Goal: Task Accomplishment & Management: Complete application form

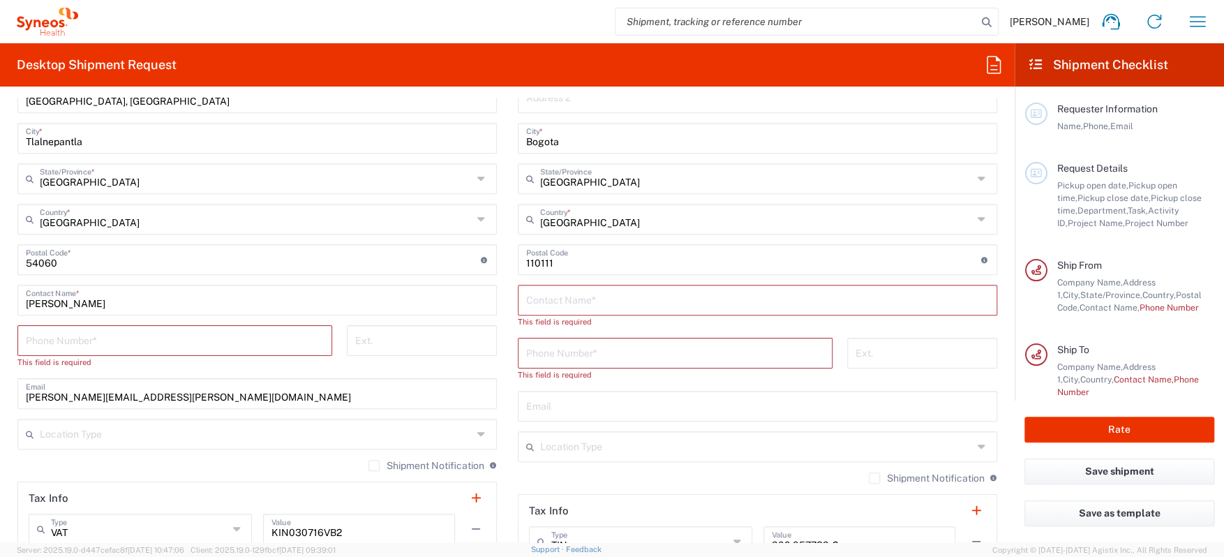
scroll to position [706, 0]
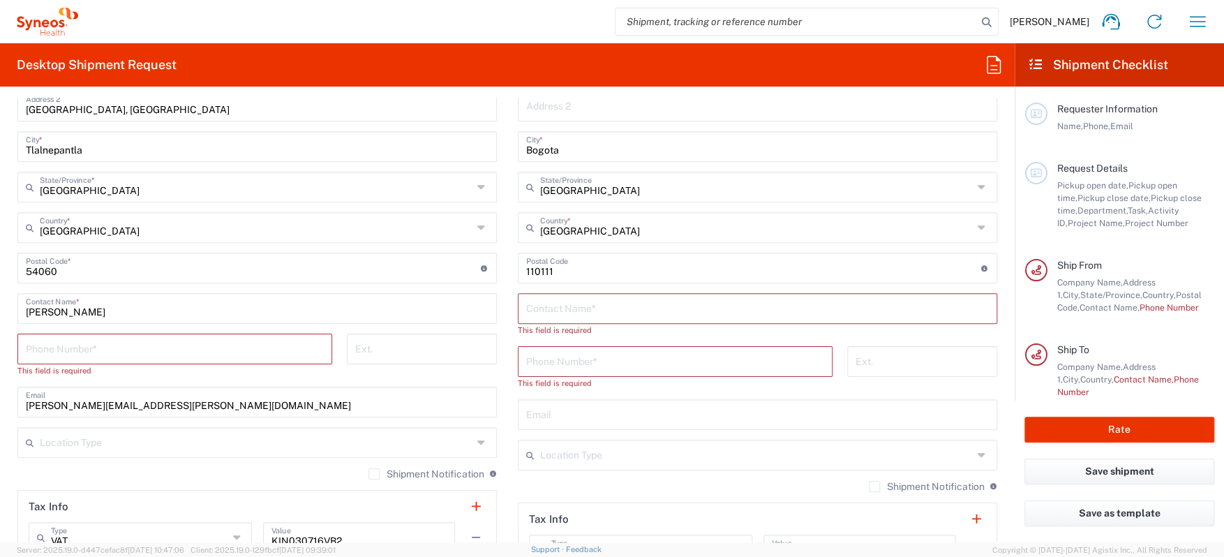
click at [582, 310] on input "text" at bounding box center [757, 307] width 463 height 24
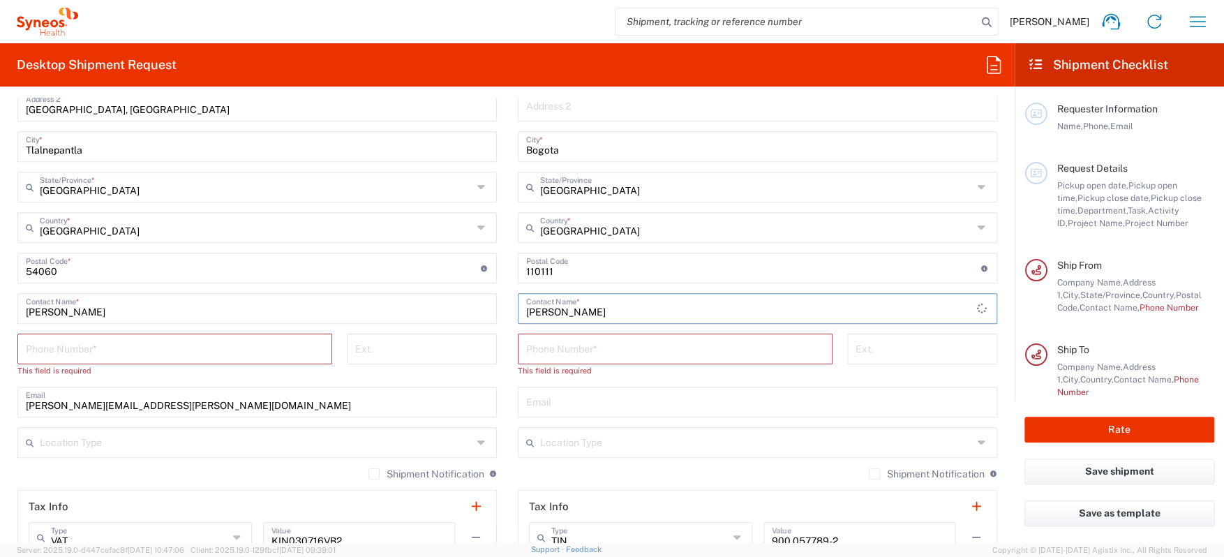
type input "[PERSON_NAME]"
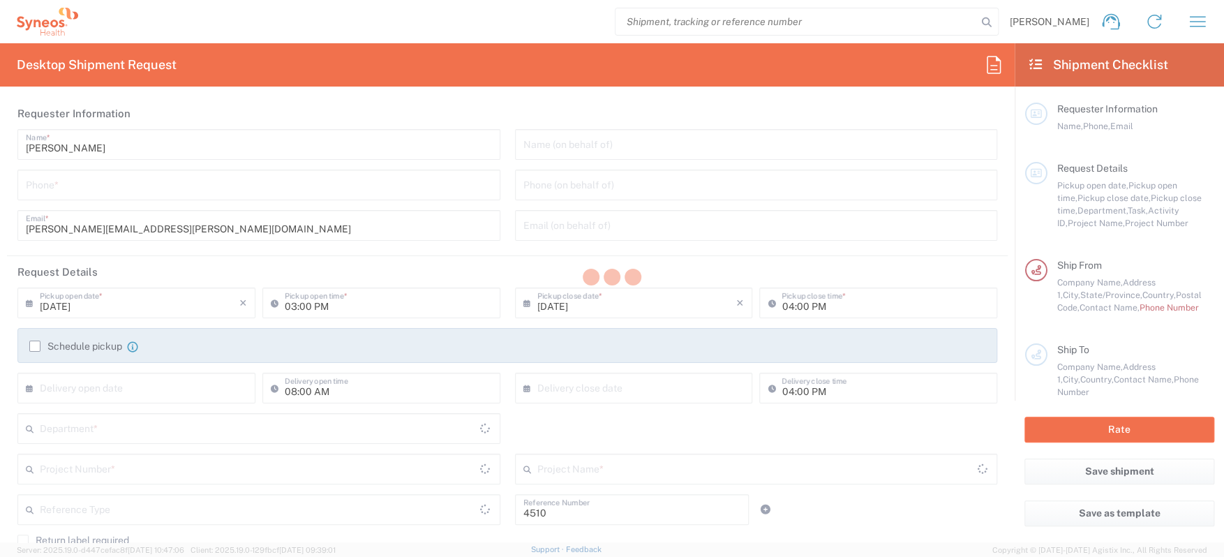
type input "Department"
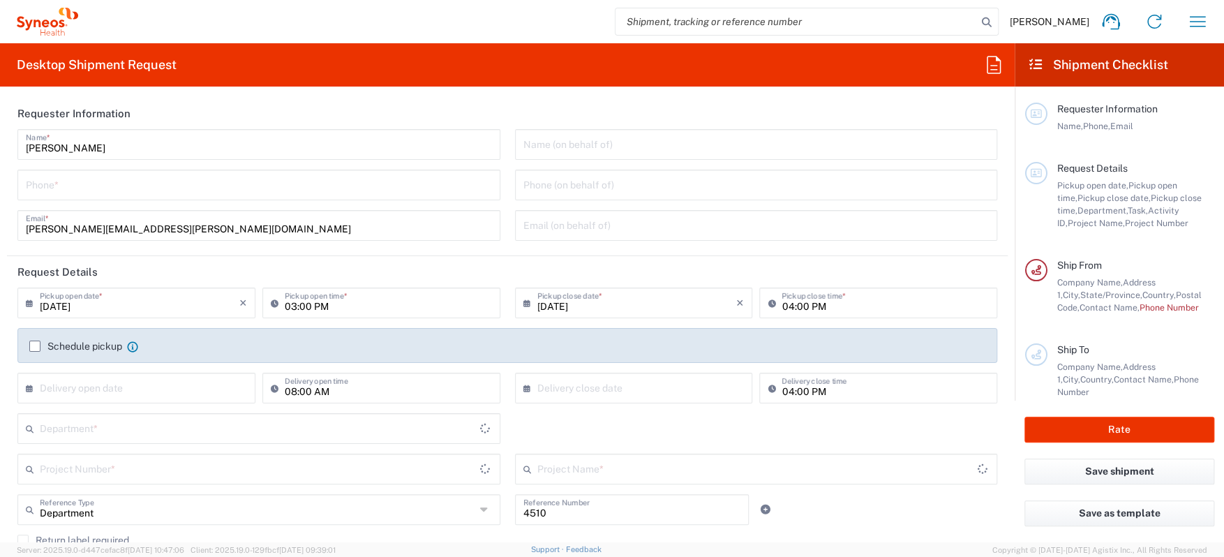
type input "[GEOGRAPHIC_DATA]"
click at [112, 187] on input "tel" at bounding box center [259, 184] width 466 height 24
type input "549683750"
type input "INC Research Clin Svcs [GEOGRAPHIC_DATA]"
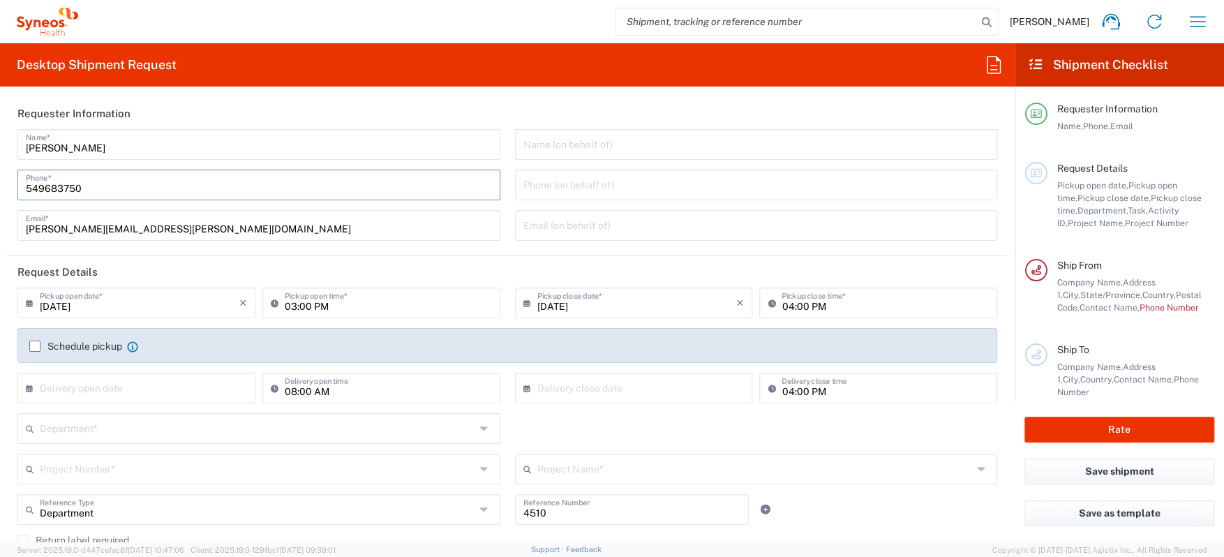
type input "549683750"
click at [109, 315] on div "09/19/2025 × Pickup open date *" at bounding box center [136, 302] width 238 height 31
click at [112, 310] on input "[DATE]" at bounding box center [140, 302] width 200 height 24
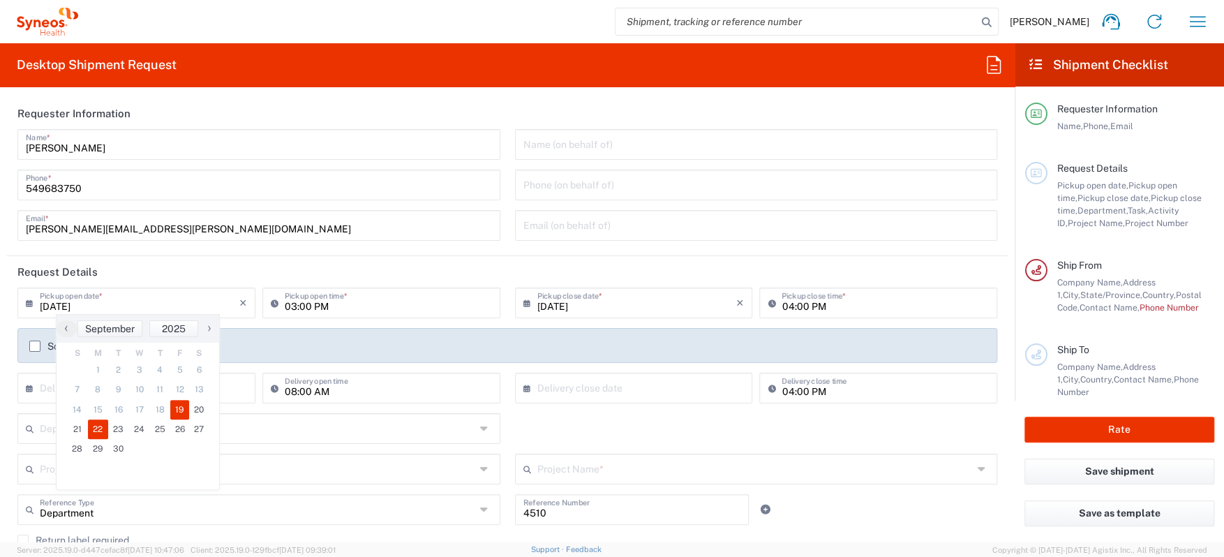
click at [98, 428] on span "22" at bounding box center [98, 429] width 21 height 20
type input "09/22/2025"
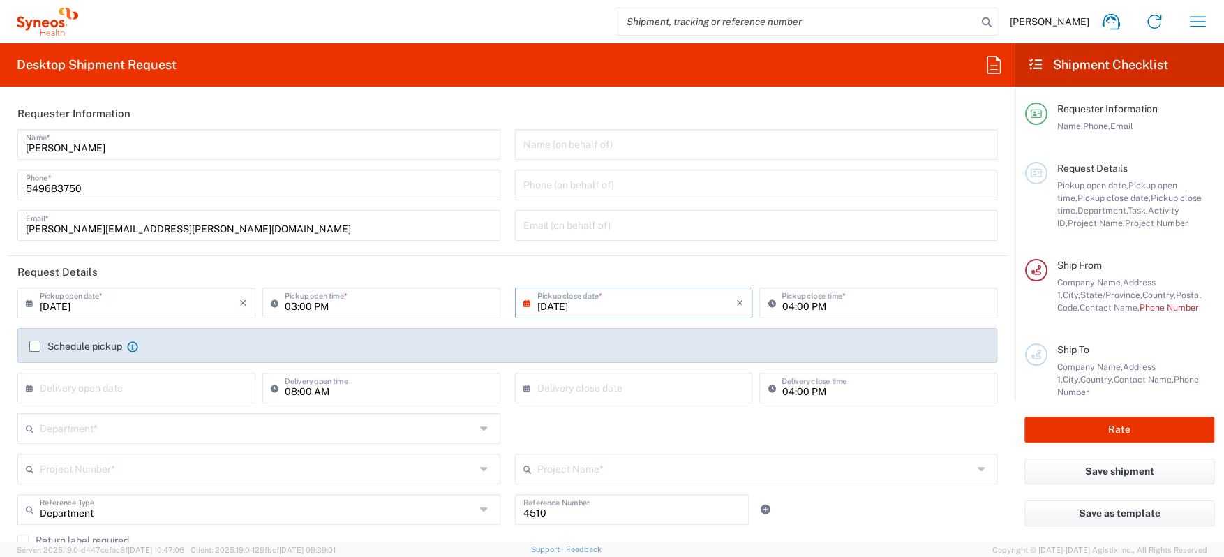
click at [612, 308] on input "09/22/2025" at bounding box center [637, 302] width 200 height 24
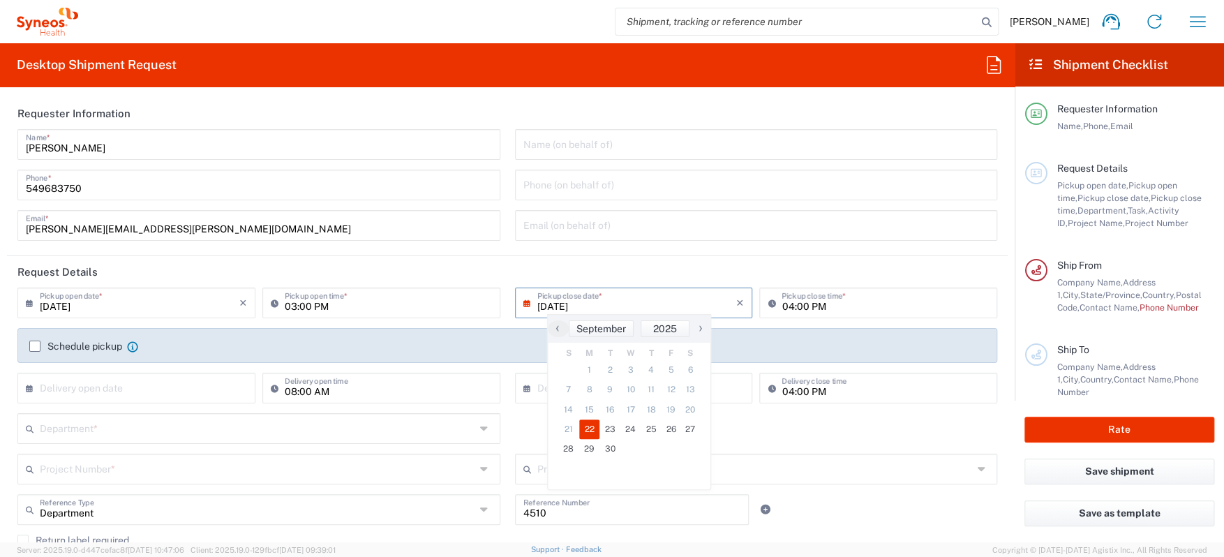
drag, startPoint x: 601, startPoint y: 418, endPoint x: 592, endPoint y: 426, distance: 12.9
click at [592, 426] on span "22" at bounding box center [589, 429] width 21 height 20
click at [290, 308] on input "03:00 PM" at bounding box center [388, 302] width 207 height 24
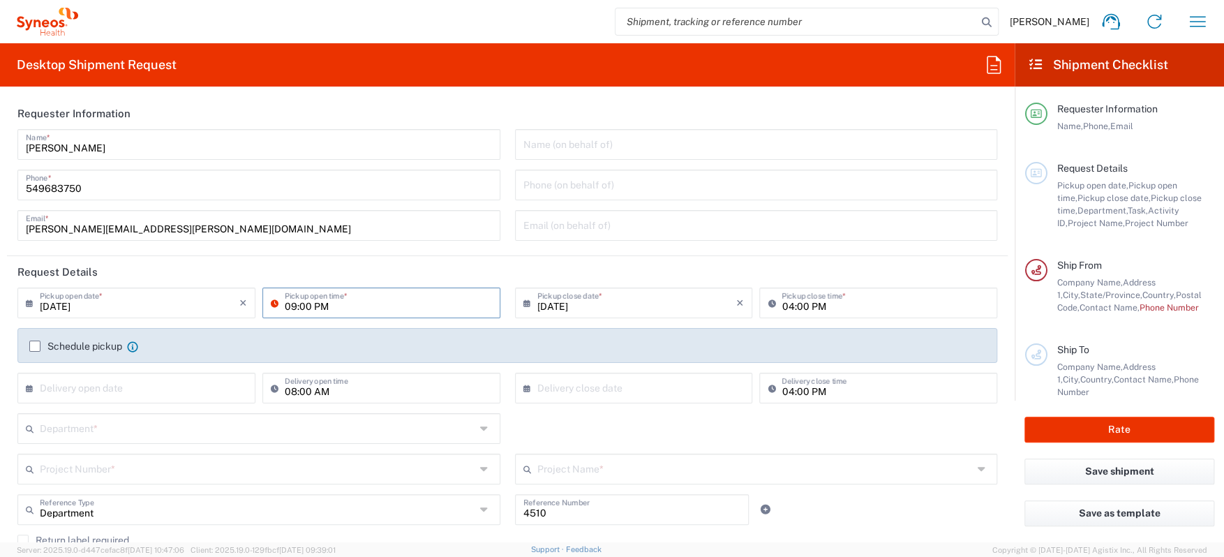
click at [327, 306] on input "09:00 PM" at bounding box center [388, 302] width 207 height 24
type input "09:00 AM"
click at [37, 347] on label "Schedule pickup" at bounding box center [75, 345] width 93 height 11
click at [35, 346] on input "Schedule pickup" at bounding box center [35, 346] width 0 height 0
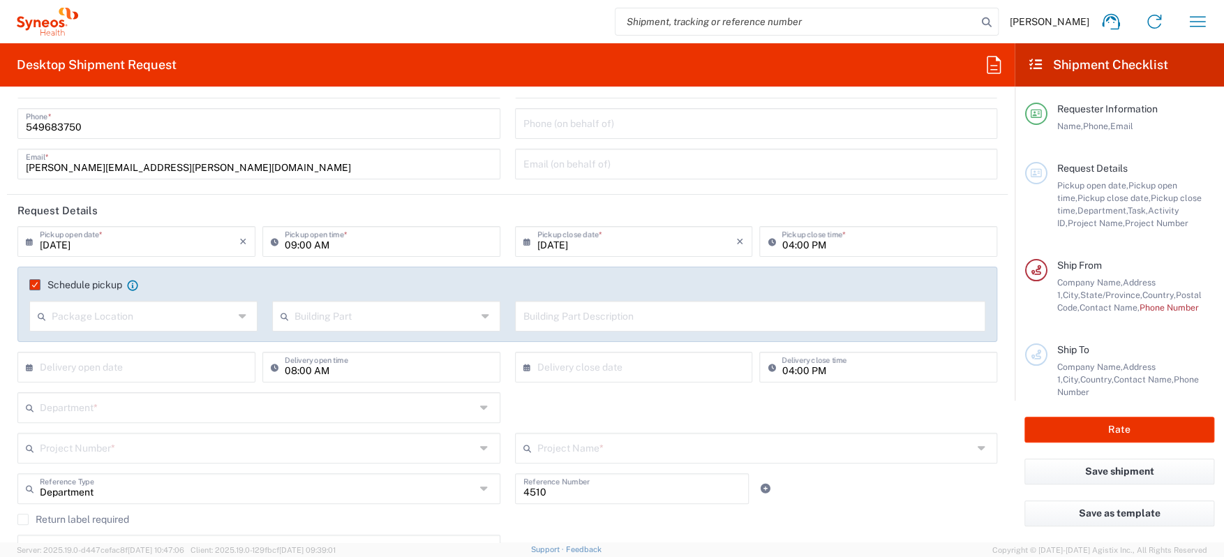
scroll to position [209, 0]
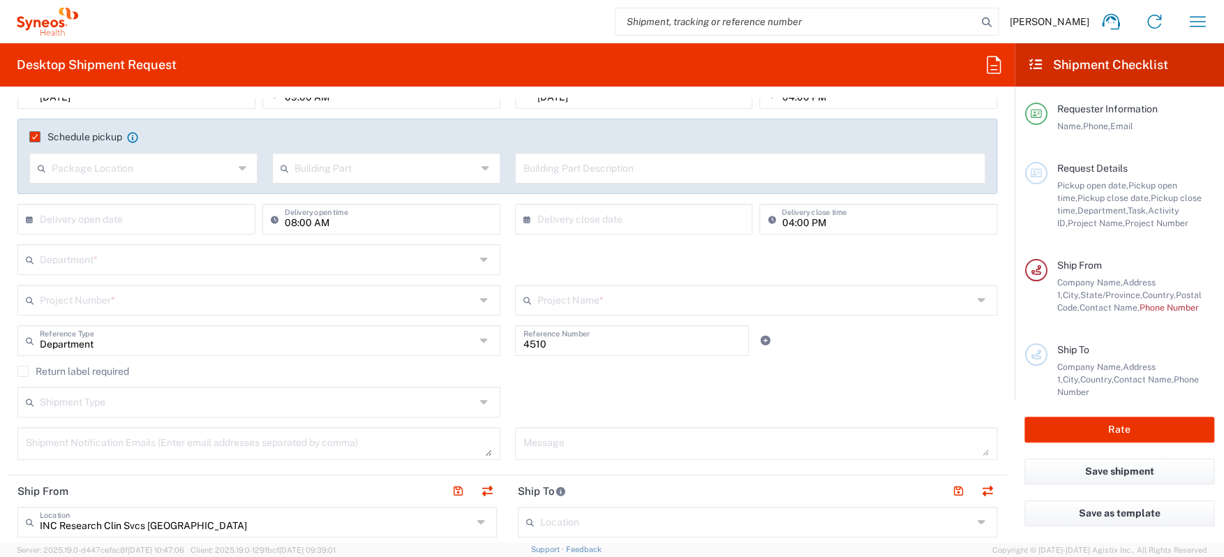
click at [100, 260] on input "text" at bounding box center [257, 258] width 435 height 24
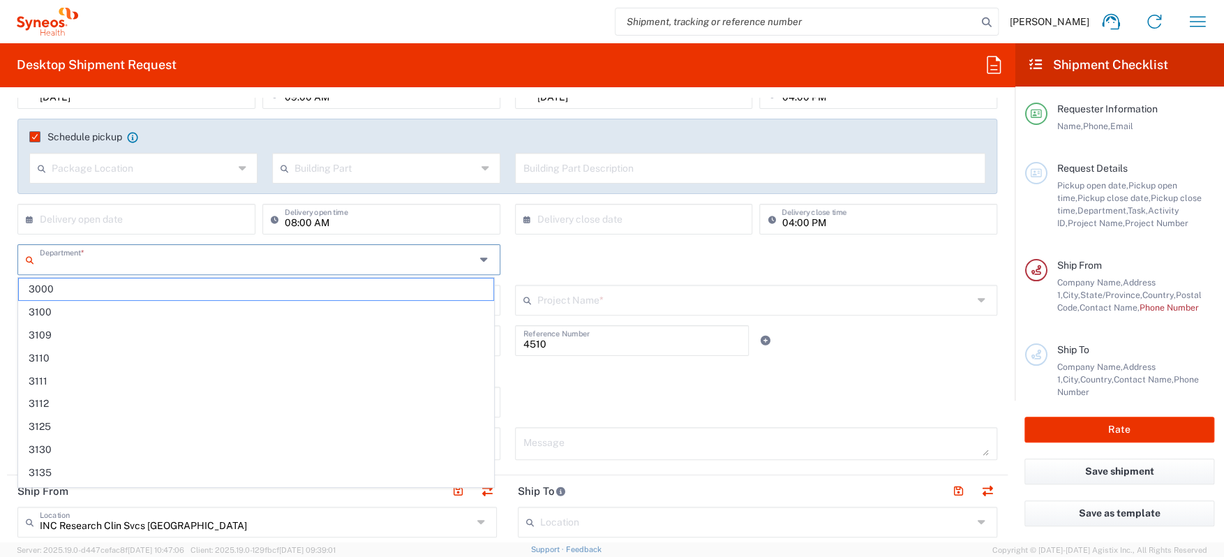
click at [556, 257] on div "Department * 3000 3100 3109 3110 3111 3112 3125 3130 3135 3136 3150 3155 3165 3…" at bounding box center [507, 264] width 994 height 40
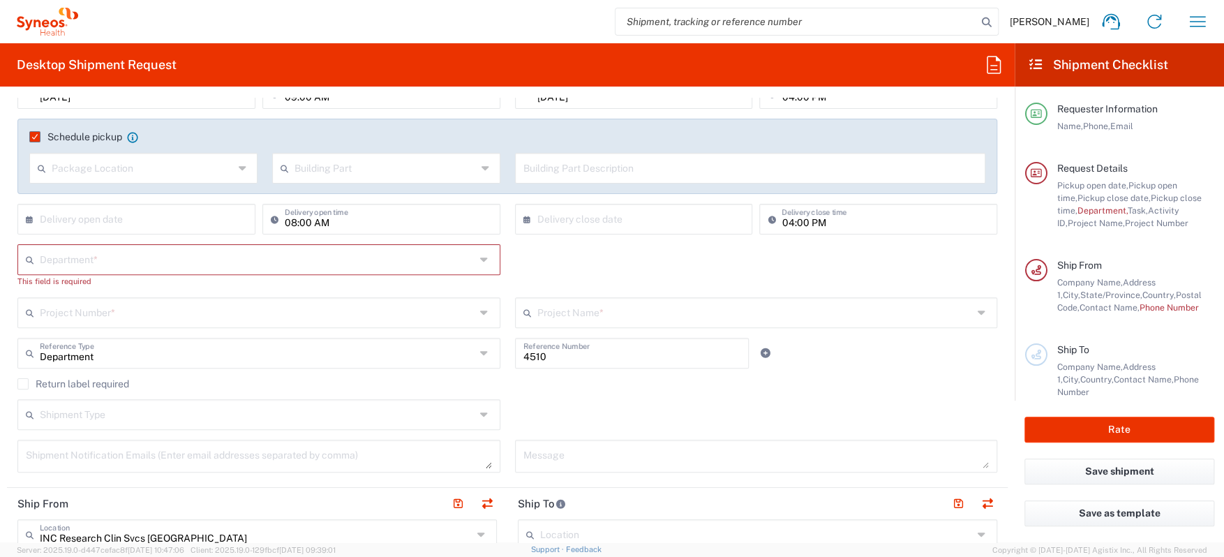
click at [114, 255] on input "text" at bounding box center [257, 258] width 435 height 24
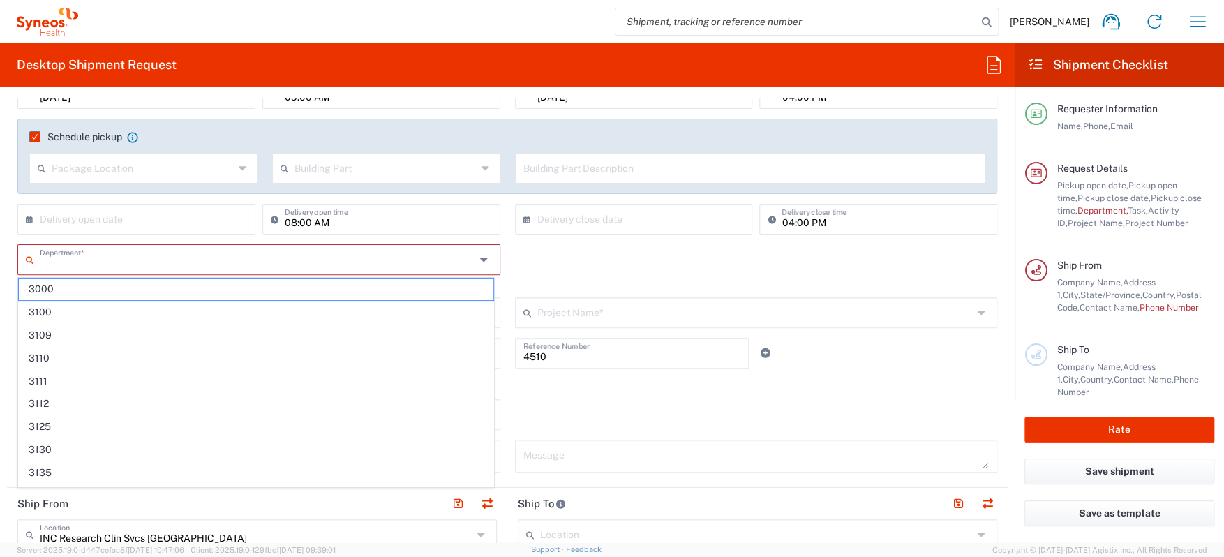
type input "5"
type input "4510"
click at [93, 282] on span "4510" at bounding box center [256, 289] width 474 height 22
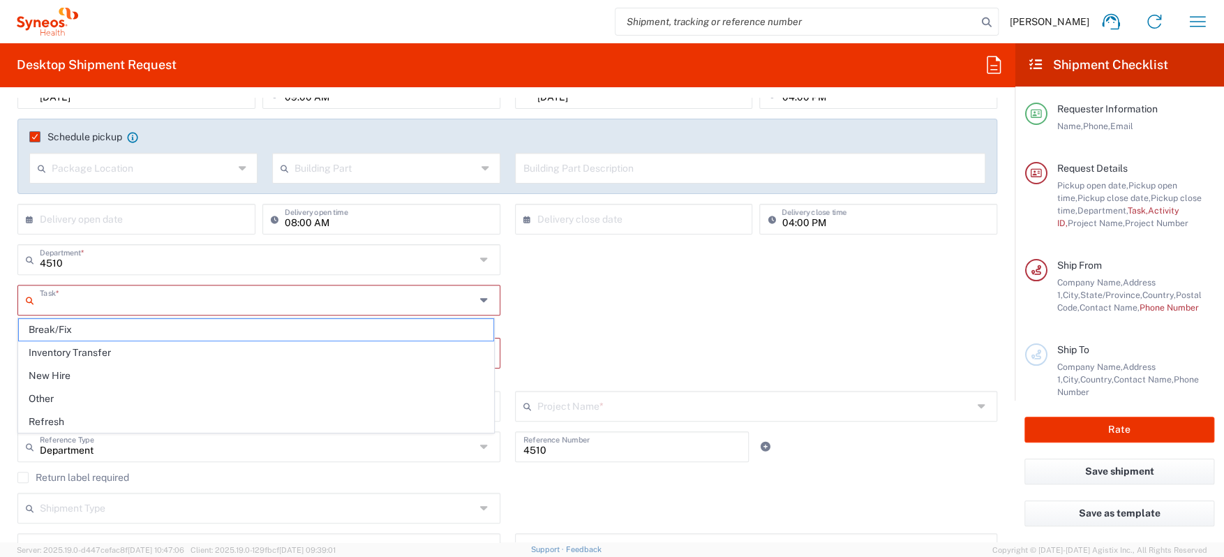
click at [95, 301] on input "text" at bounding box center [257, 299] width 435 height 24
click at [79, 400] on span "Other" at bounding box center [256, 399] width 474 height 22
type input "Other"
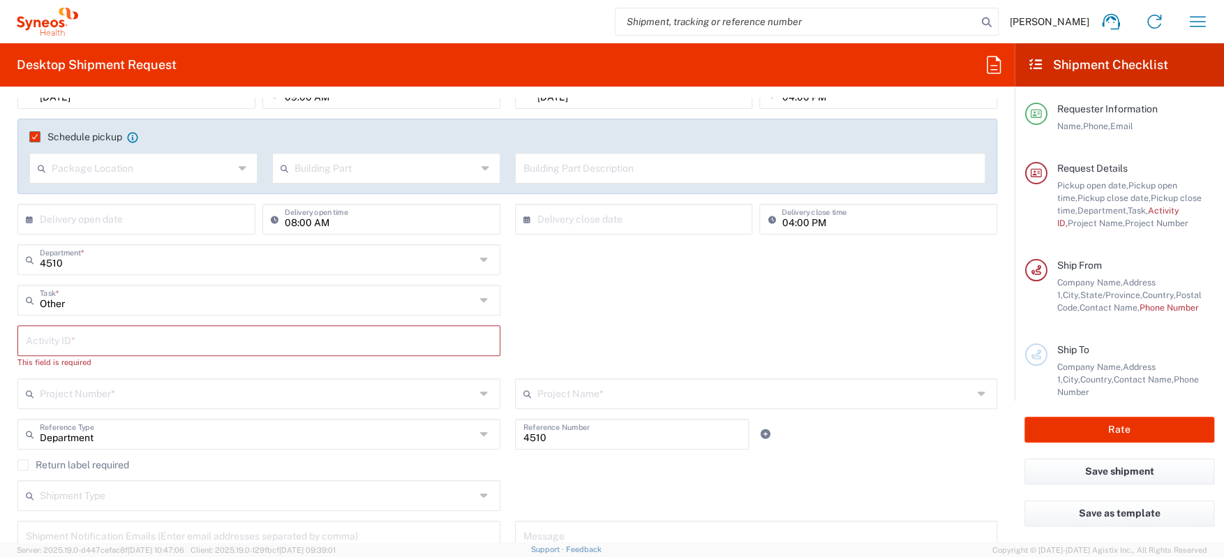
click at [69, 347] on input "text" at bounding box center [259, 339] width 466 height 24
type input "4"
paste input "SCTASK2718242"
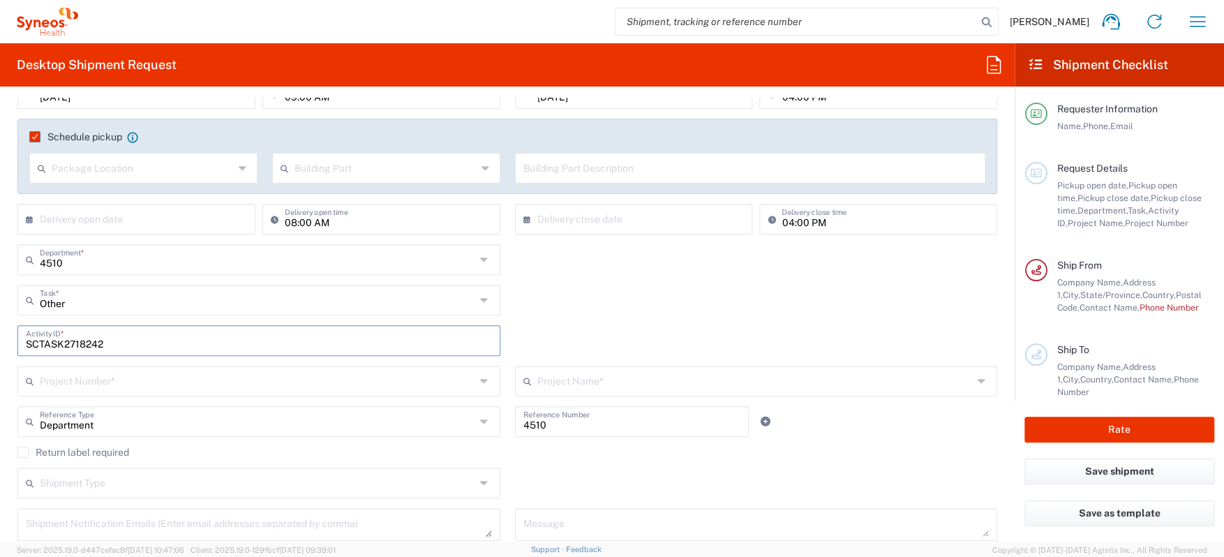
type input "SCTASK2718242"
click at [95, 386] on input "text" at bounding box center [257, 380] width 435 height 24
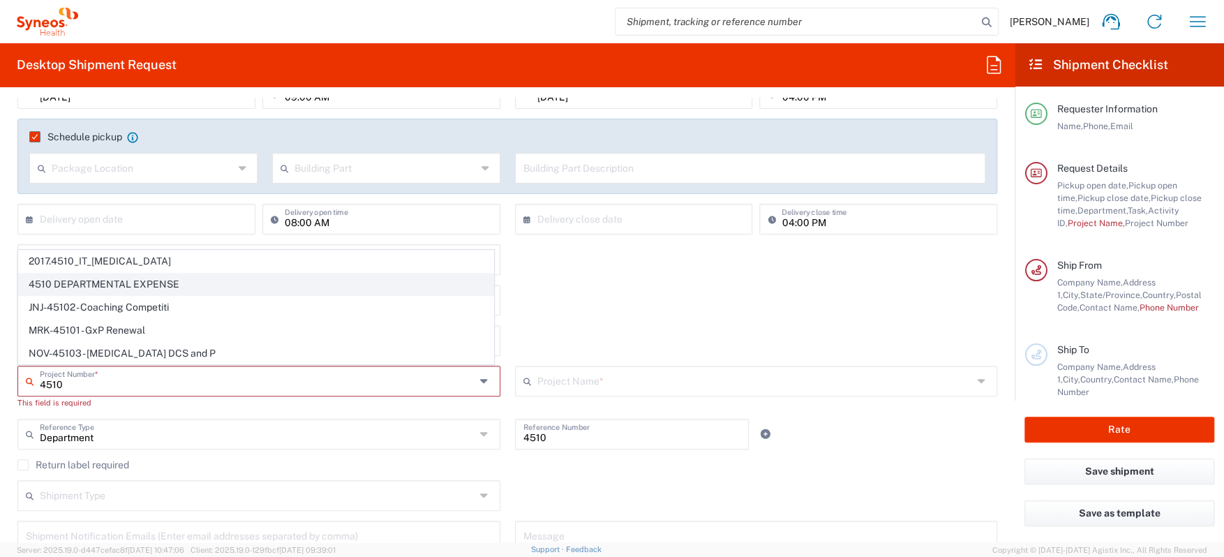
click at [141, 288] on span "4510 DEPARTMENTAL EXPENSE" at bounding box center [256, 285] width 474 height 22
type input "4510 DEPARTMENTAL EXPENSE"
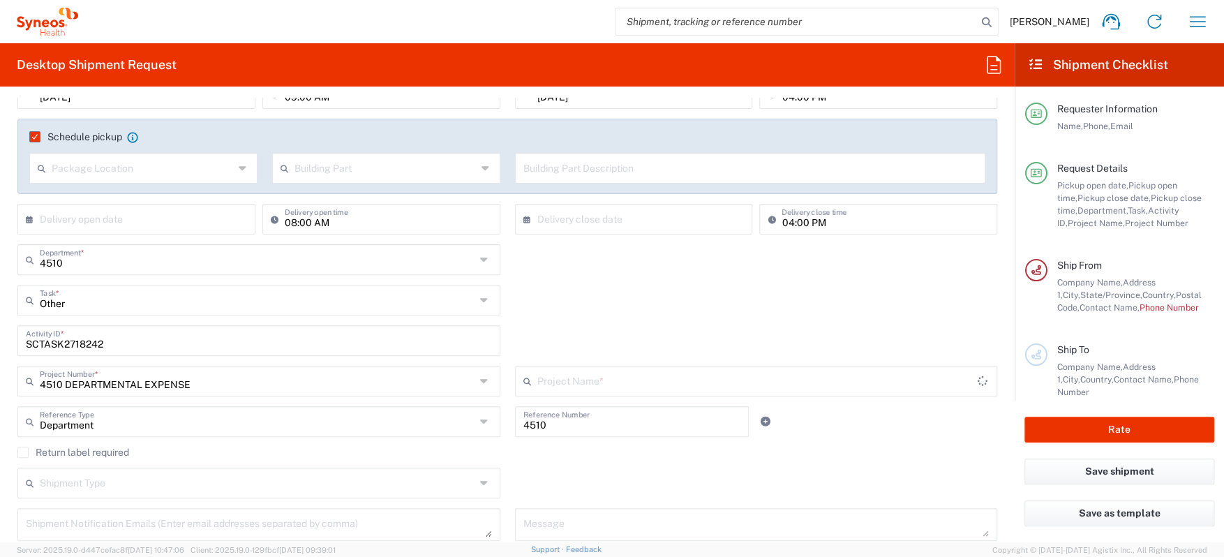
type input "4510 DEPARTMENTAL EXPENSE"
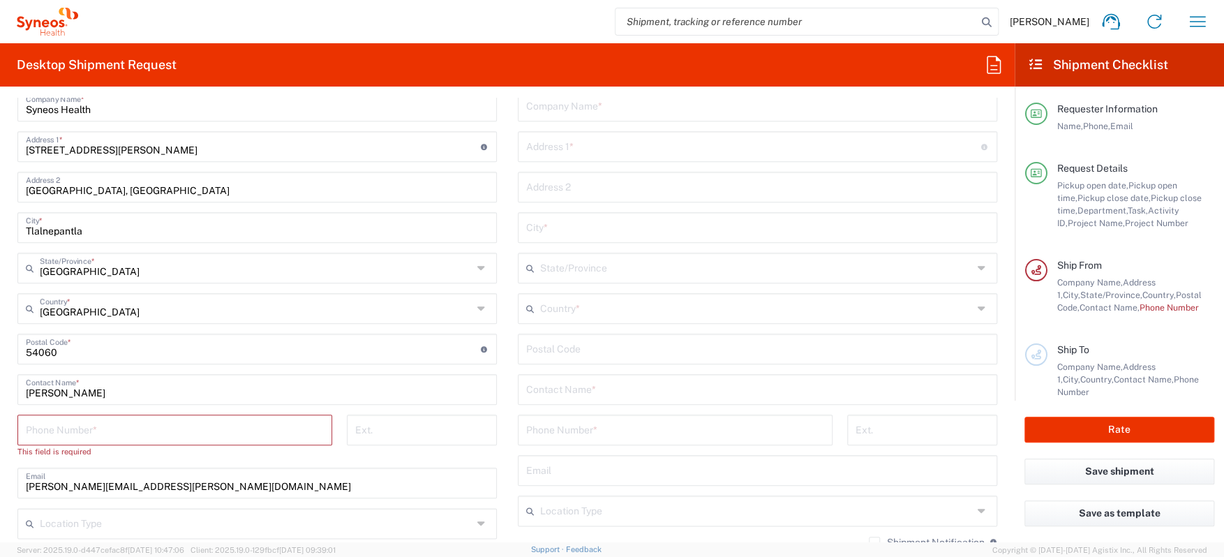
scroll to position [768, 0]
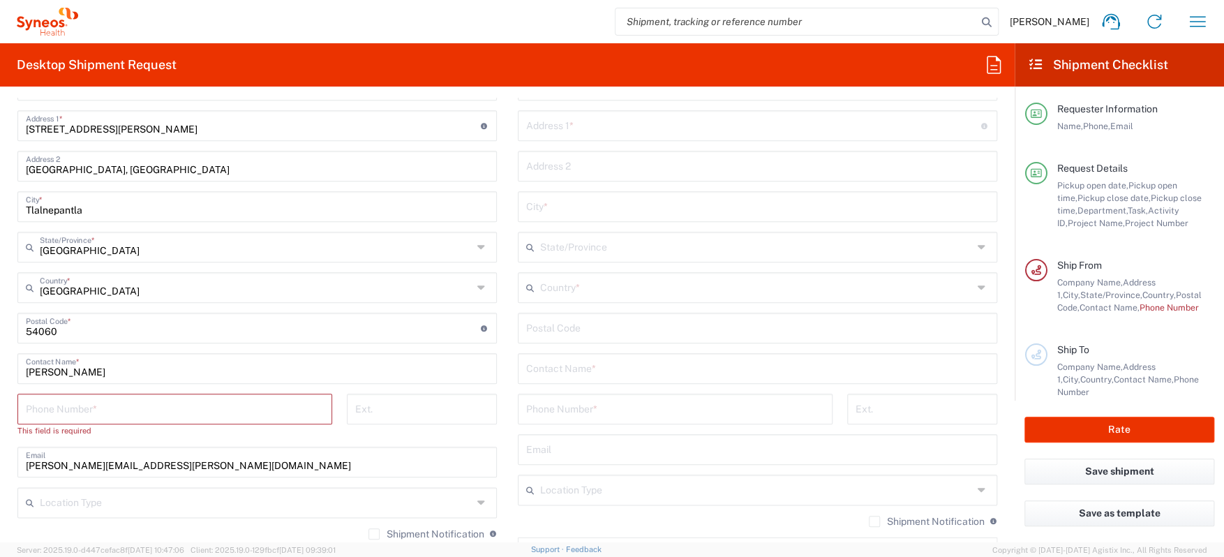
click at [135, 396] on input "tel" at bounding box center [175, 408] width 298 height 24
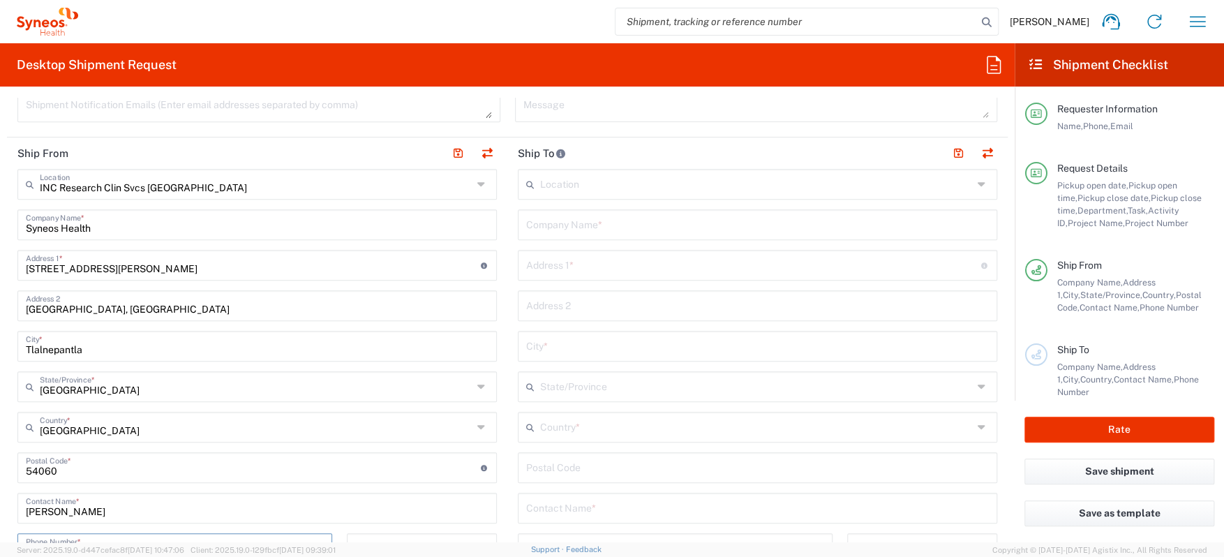
scroll to position [628, 0]
type input "5549683750"
click at [576, 230] on input "text" at bounding box center [757, 223] width 463 height 24
type input "c"
click at [567, 185] on input "text" at bounding box center [756, 183] width 433 height 24
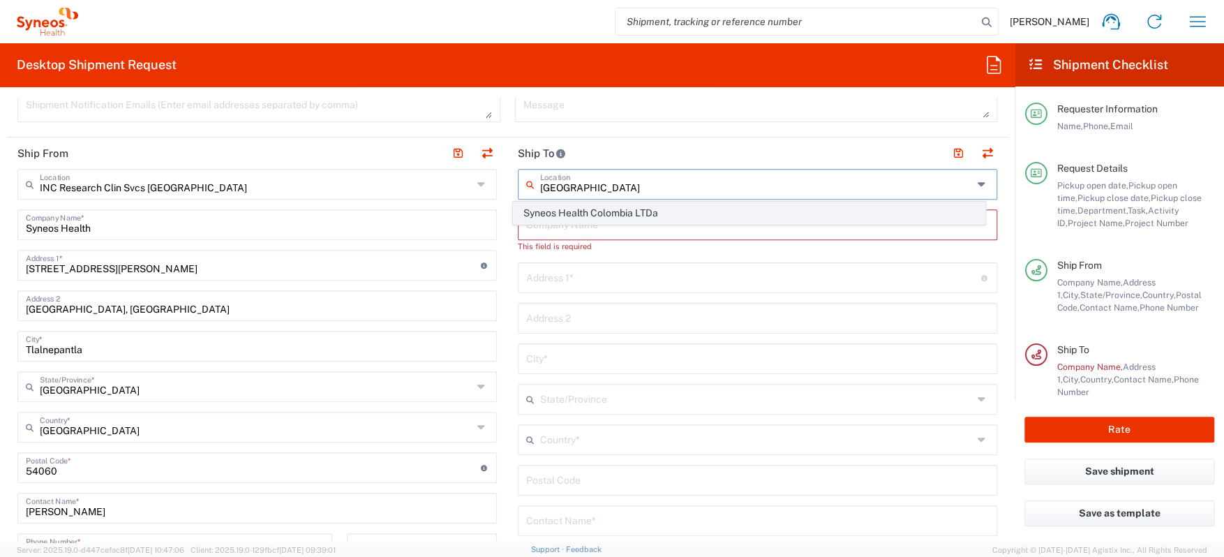
click at [591, 207] on span "Syneos Health Colombia LTDa" at bounding box center [749, 213] width 471 height 22
type input "Syneos Health Colombia LTDa"
type input "Avenida Carrera 9 no.113-52"
type input "Bogota"
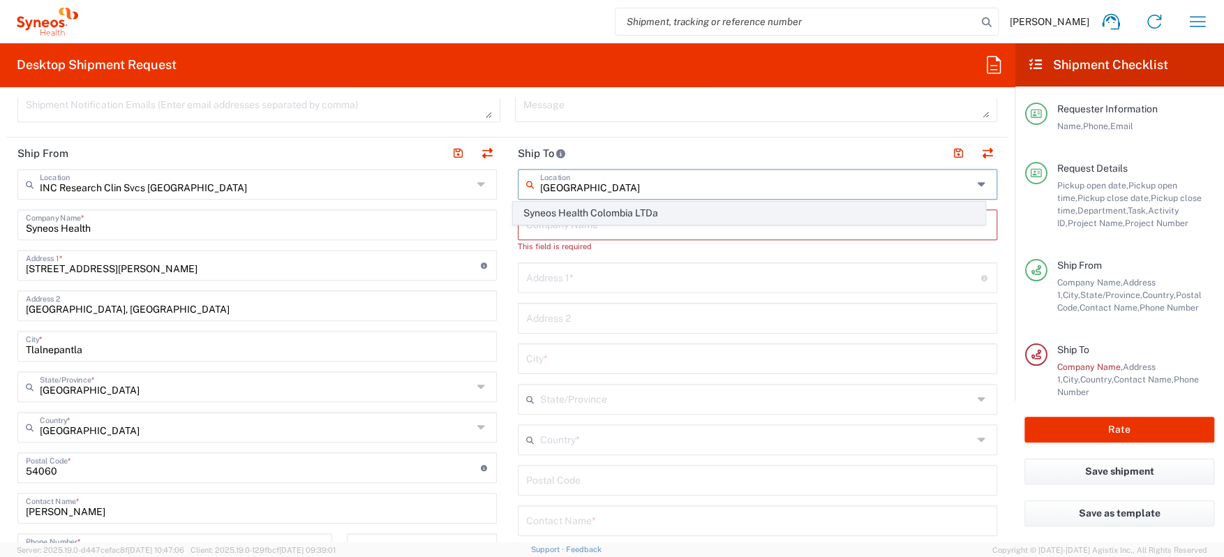
type input "[GEOGRAPHIC_DATA]"
type input "110111"
type input "Sender/Shipper"
type input "Delivery Duty Paid"
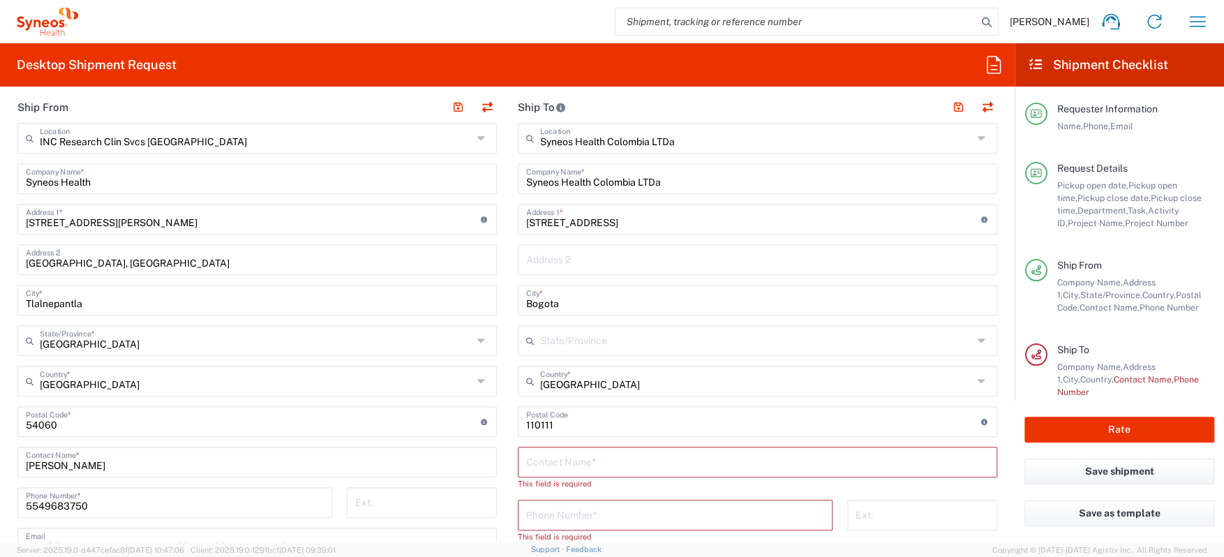
scroll to position [698, 0]
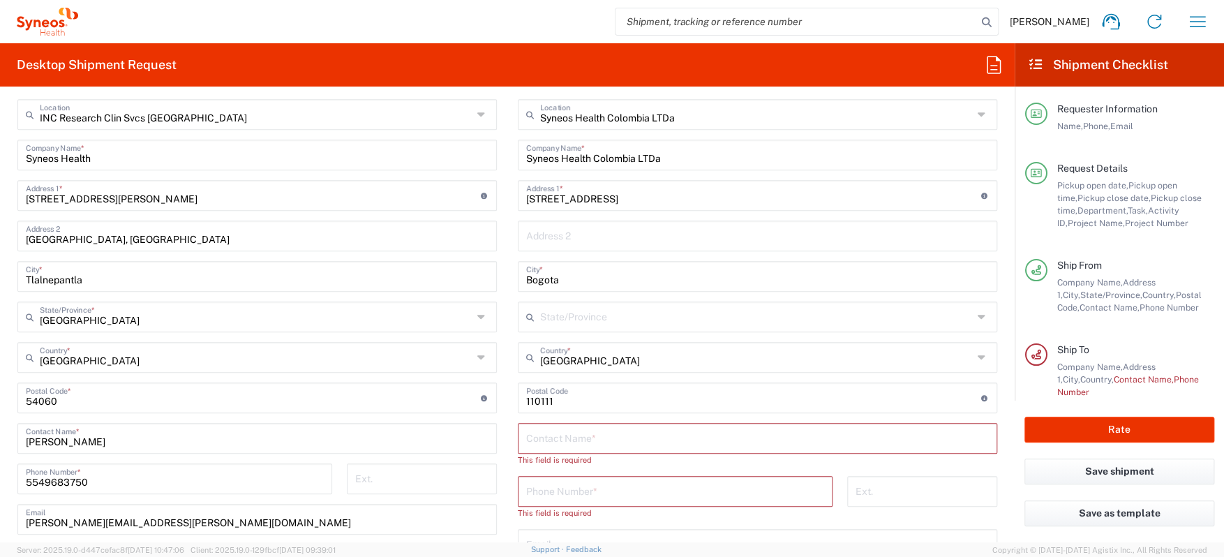
click at [689, 199] on input "Avenida Carrera 9 no.113-52" at bounding box center [753, 194] width 455 height 24
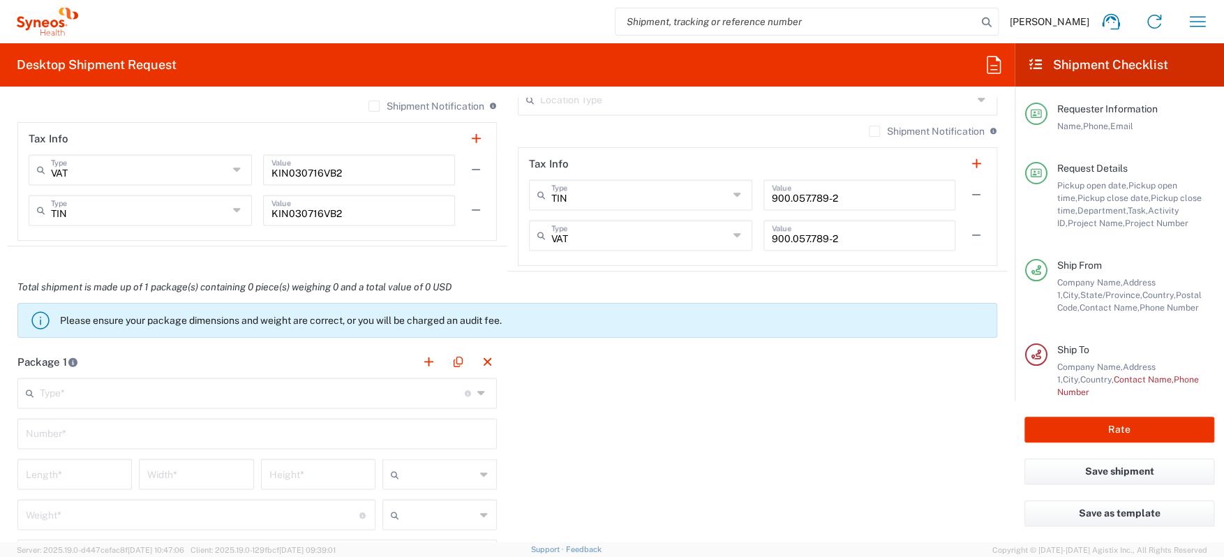
scroll to position [1186, 0]
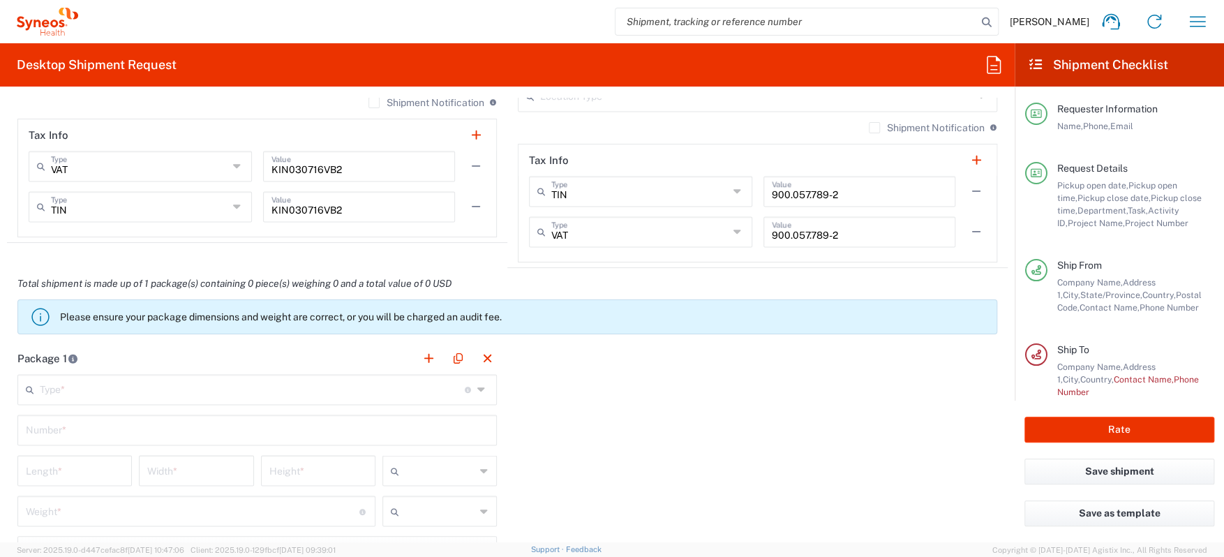
click at [438, 392] on input "text" at bounding box center [252, 388] width 425 height 24
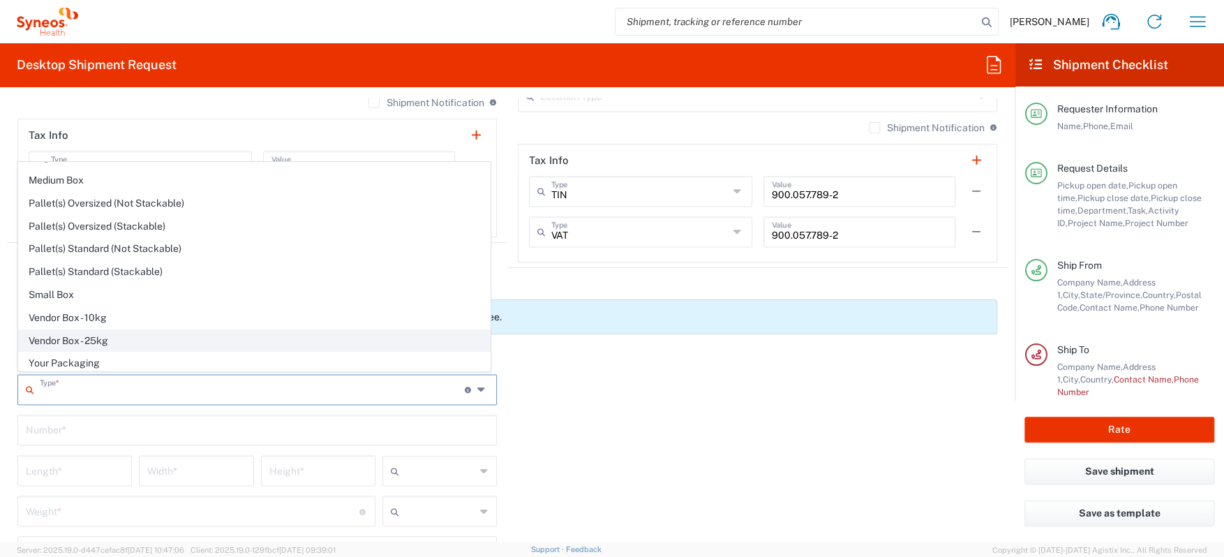
scroll to position [0, 0]
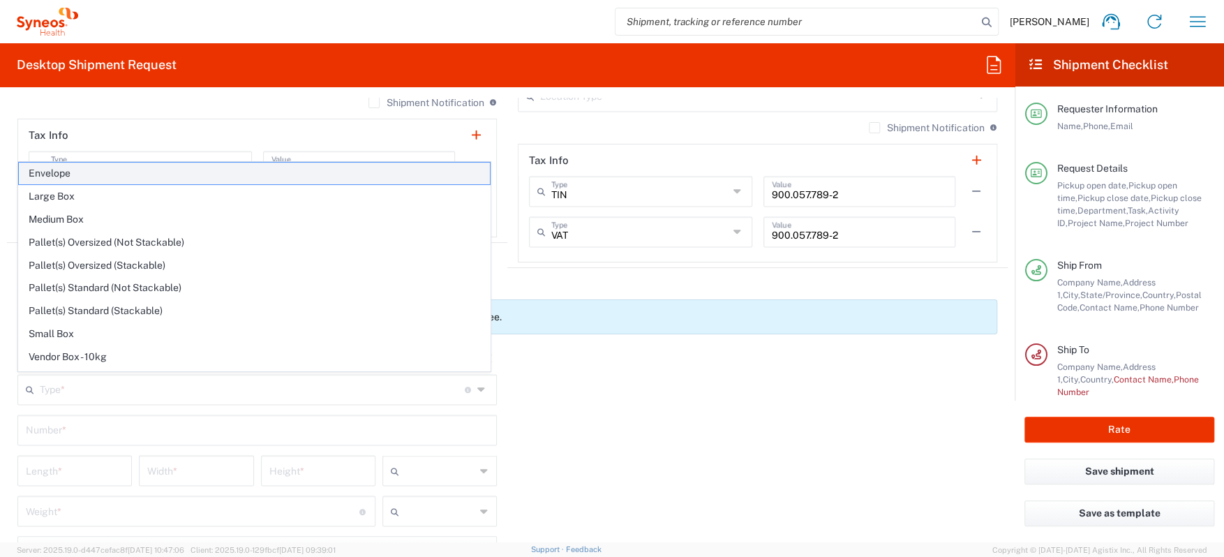
click at [99, 174] on span "Envelope" at bounding box center [254, 174] width 471 height 22
type input "Envelope"
type input "1"
type input "9.5"
type input "12.5"
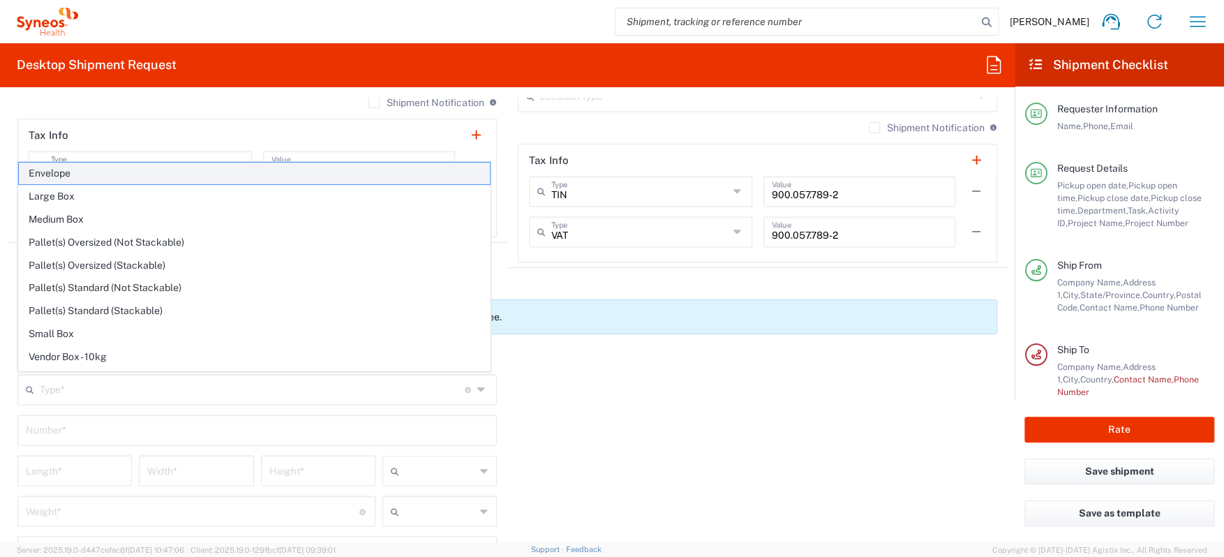
type input "0.25"
type input "in"
type input "0.45"
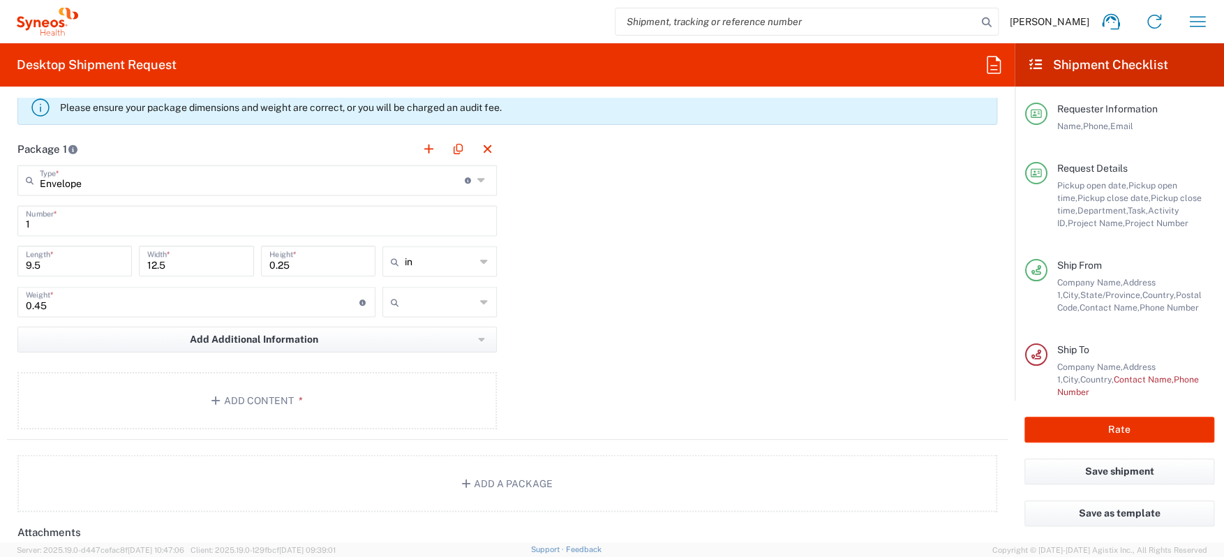
scroll to position [1326, 0]
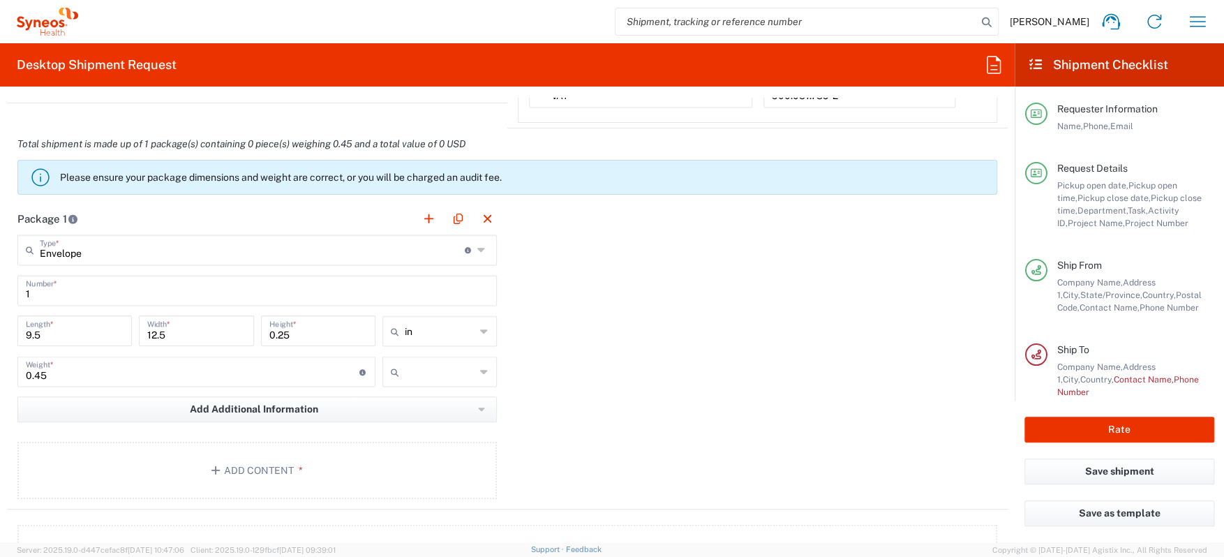
click at [479, 326] on icon at bounding box center [483, 331] width 9 height 22
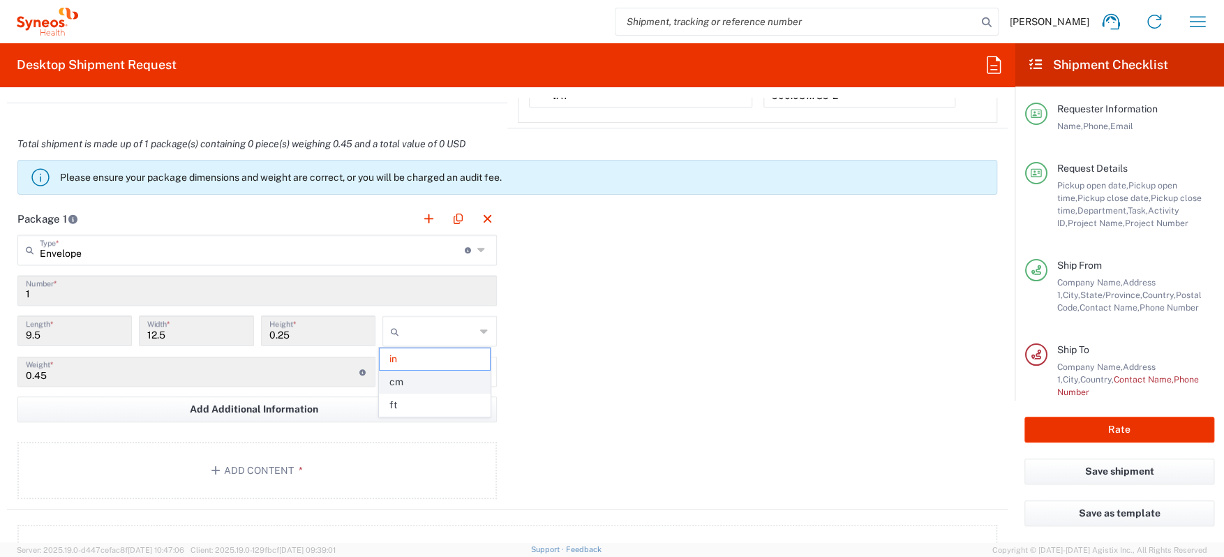
click at [451, 377] on span "cm" at bounding box center [435, 382] width 110 height 22
type input "24.13"
type input "31.75"
type input "0.64"
type input "cm"
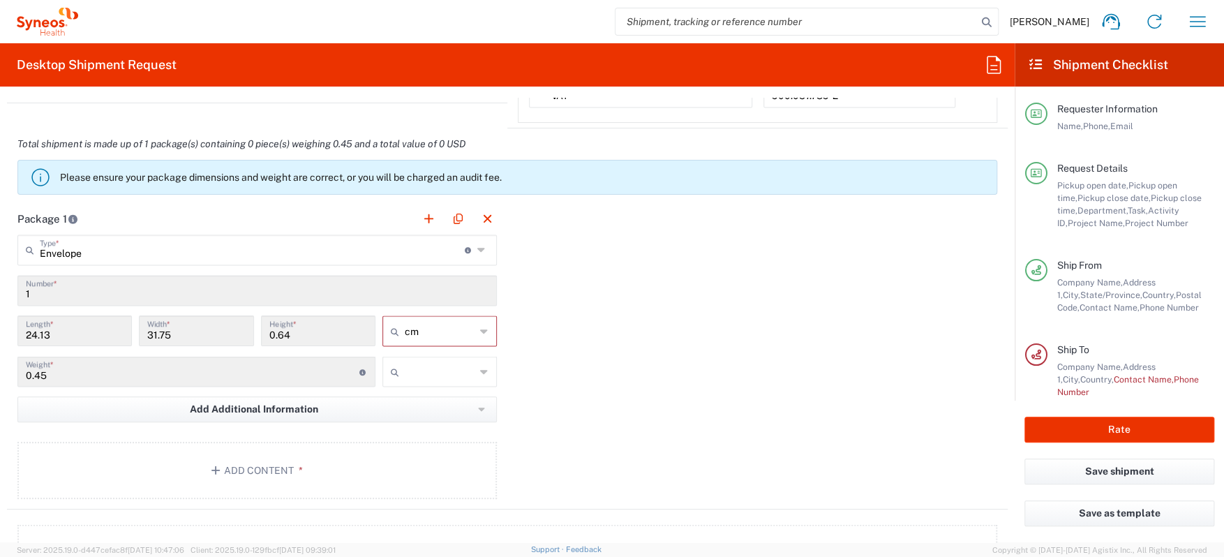
click at [469, 368] on input "text" at bounding box center [440, 371] width 70 height 22
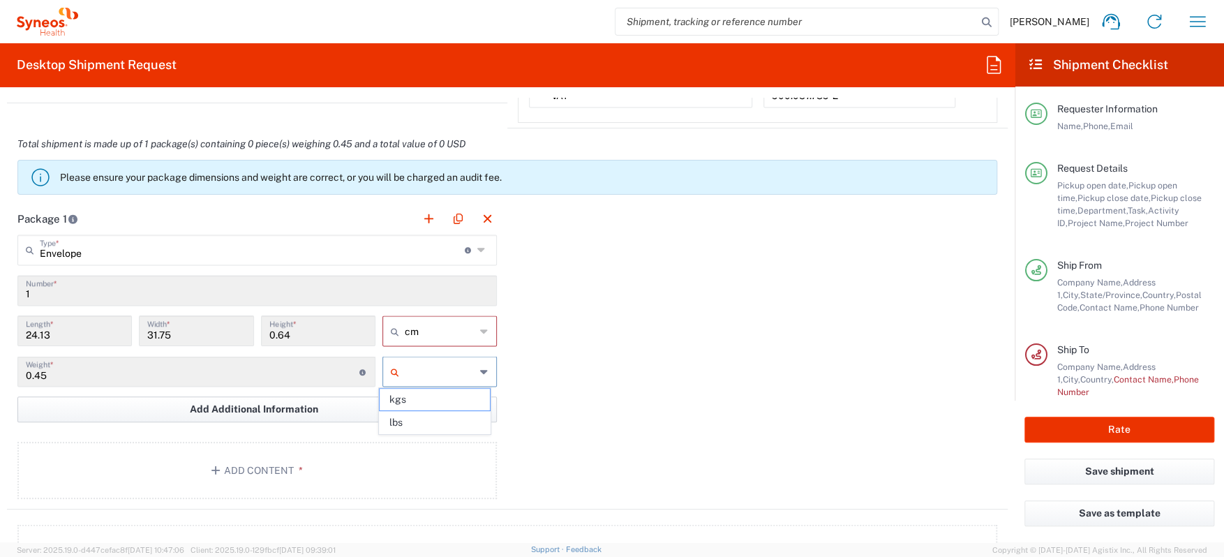
click at [435, 400] on span "kgs" at bounding box center [435, 400] width 110 height 22
type input "kgs"
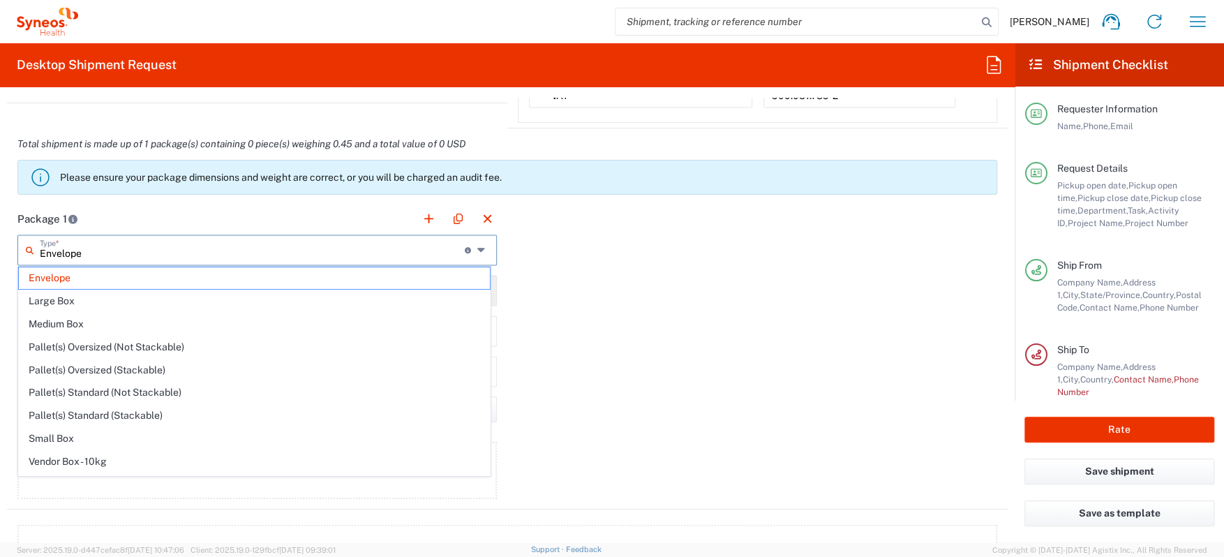
click at [452, 247] on input "Envelope" at bounding box center [252, 249] width 425 height 24
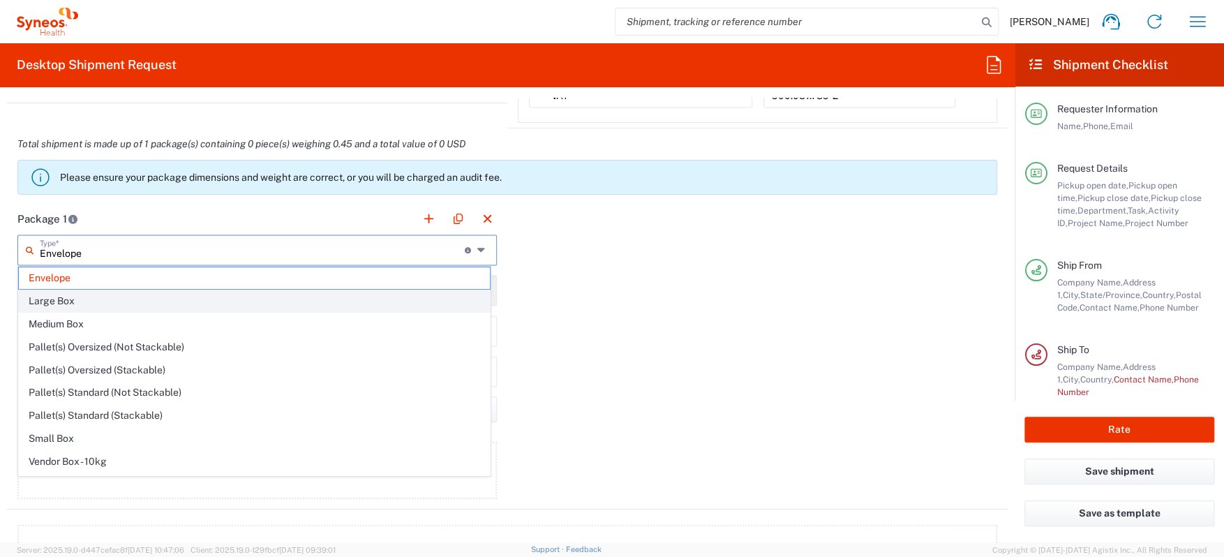
click at [48, 307] on span "Large Box" at bounding box center [254, 301] width 471 height 22
type input "Large Box"
type input "44.45"
type input "7.62"
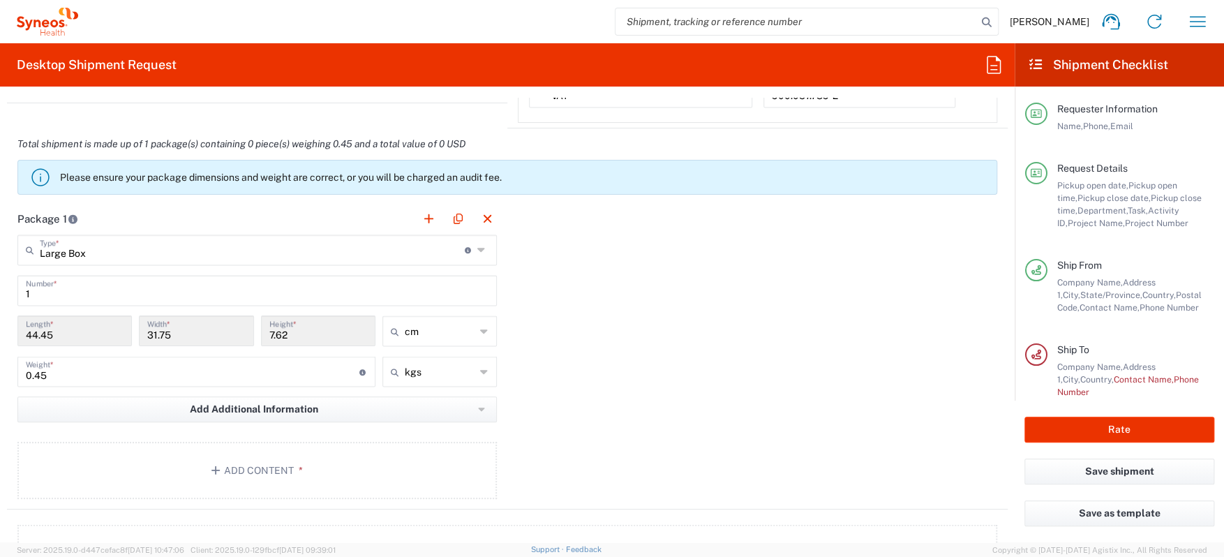
click at [454, 247] on input "Large Box" at bounding box center [252, 249] width 425 height 24
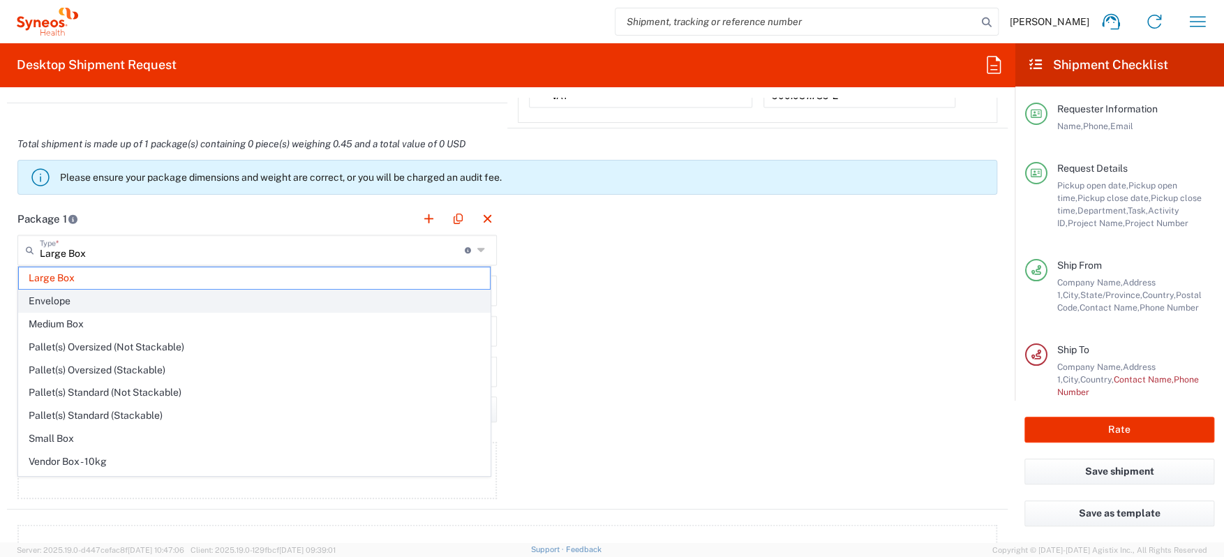
click at [70, 307] on span "Envelope" at bounding box center [254, 301] width 471 height 22
type input "Envelope"
type input "24.13"
type input "0.64"
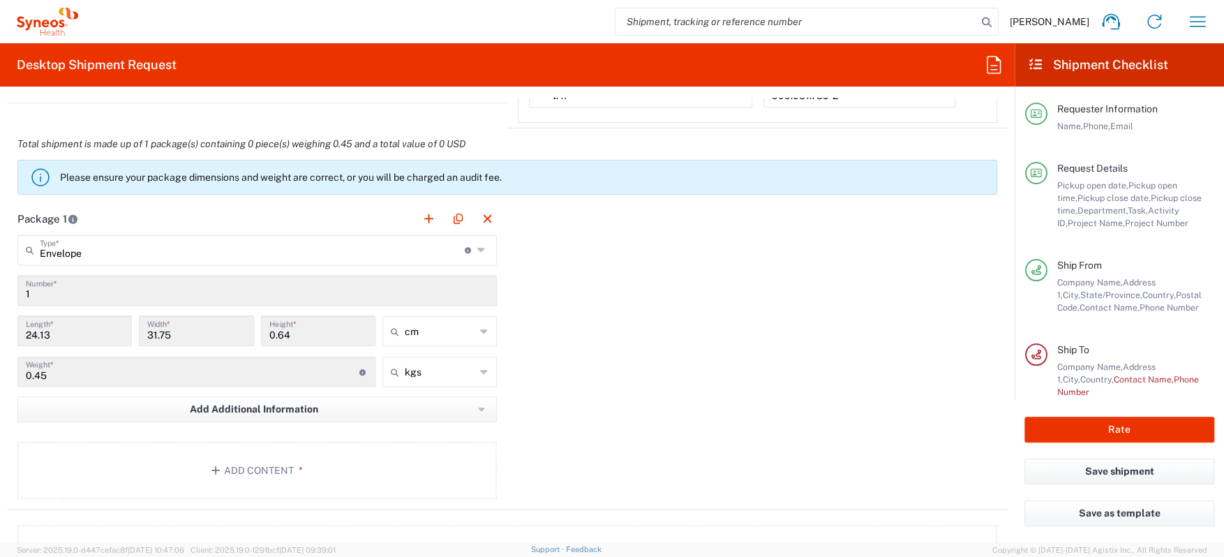
click at [793, 289] on div "Package 1 Envelope Type * Material used to package goods Large Box Envelope Med…" at bounding box center [507, 356] width 1001 height 306
click at [64, 370] on input "0.45" at bounding box center [193, 370] width 334 height 24
click at [62, 370] on input "0.45" at bounding box center [193, 370] width 334 height 24
click at [646, 421] on div "Package 1 Envelope Type * Material used to package goods Large Box Envelope Med…" at bounding box center [507, 356] width 1001 height 306
type input "cm"
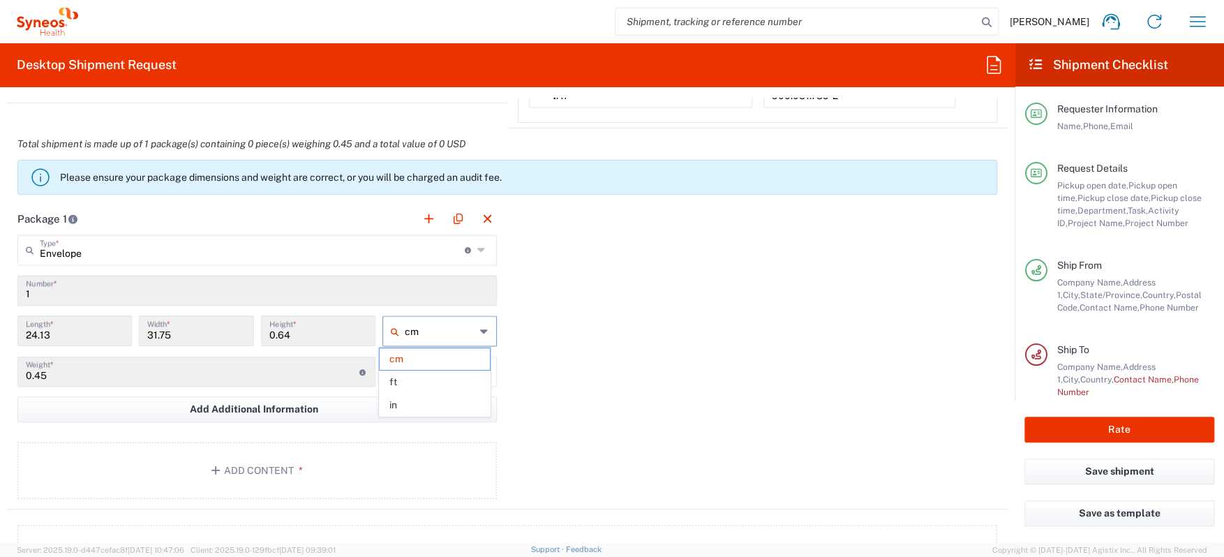
click at [436, 336] on input "cm" at bounding box center [440, 331] width 70 height 22
click at [412, 402] on span "in" at bounding box center [435, 405] width 110 height 22
type input "9.5"
type input "12.5"
type input "0.25"
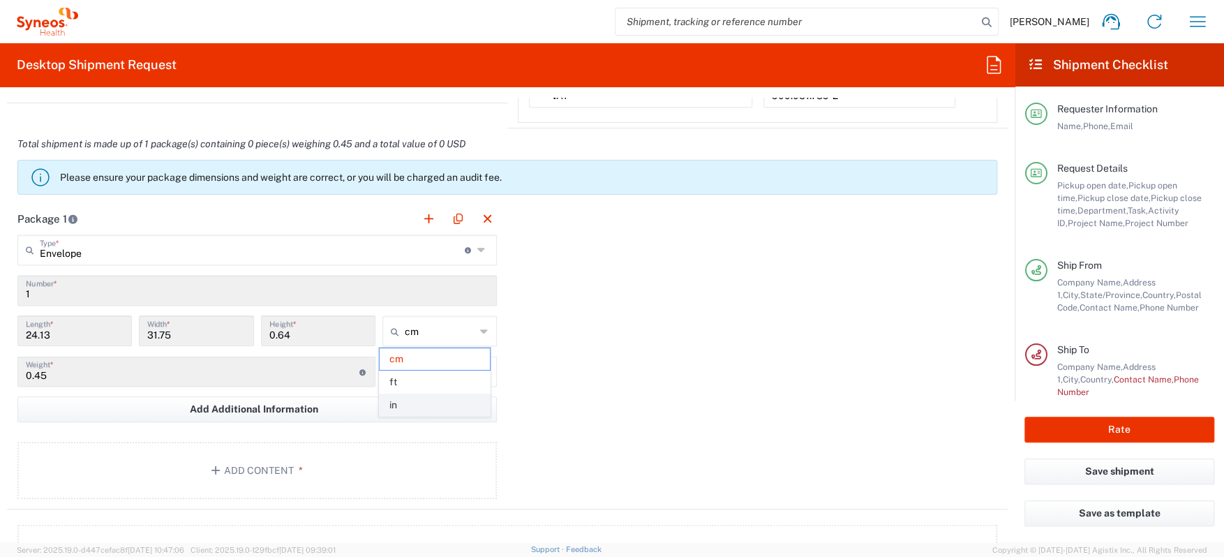
type input "in"
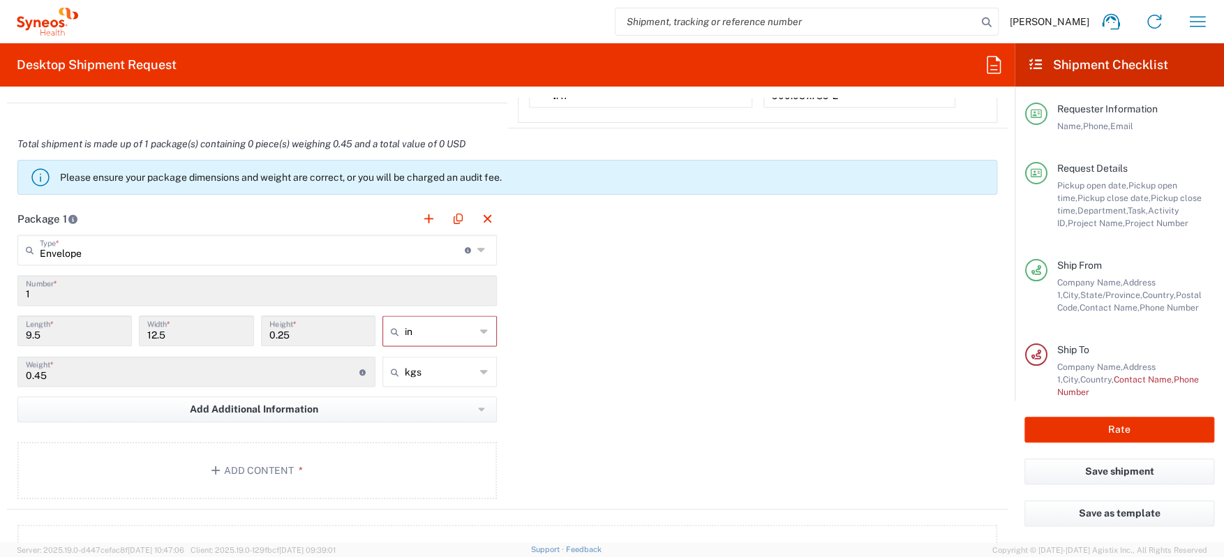
click at [701, 379] on div "Package 1 Envelope Type * Material used to package goods Large Box Envelope Med…" at bounding box center [507, 356] width 1001 height 306
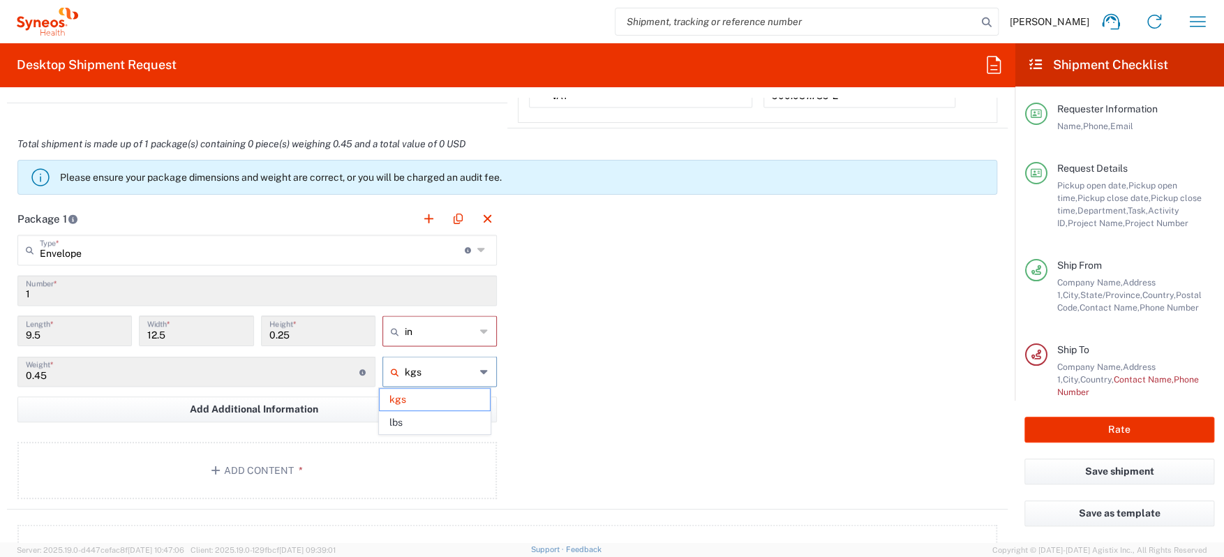
type input "kgs"
click at [426, 374] on input "kgs" at bounding box center [440, 371] width 70 height 22
click at [416, 419] on span "lbs" at bounding box center [435, 423] width 110 height 22
type input "0.99"
type input "lbs"
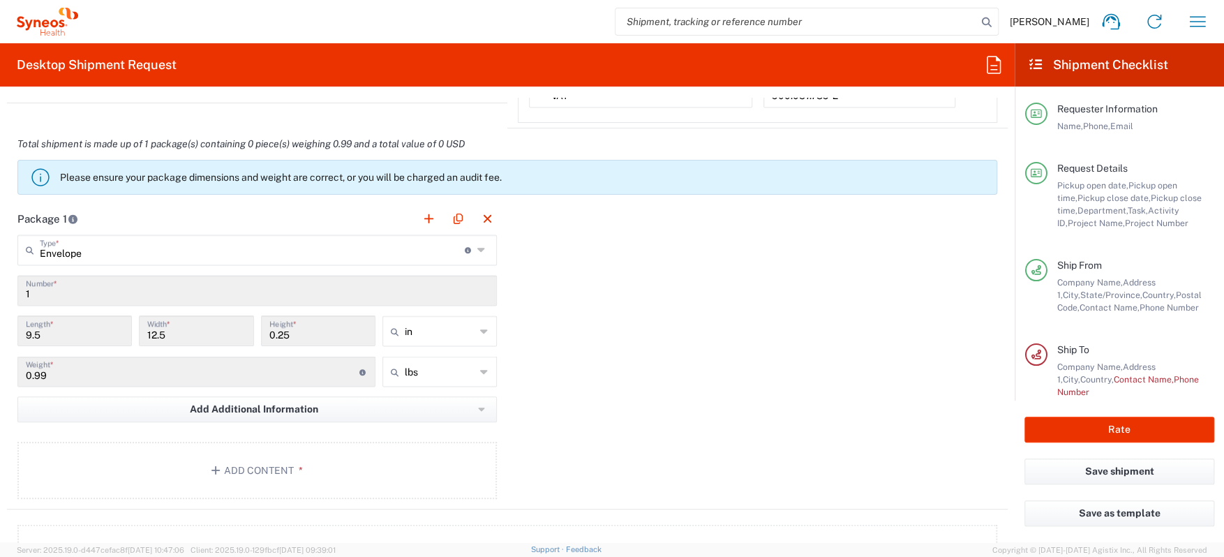
click at [573, 396] on div "Package 1 Envelope Type * Material used to package goods Large Box Envelope Med…" at bounding box center [507, 356] width 1001 height 306
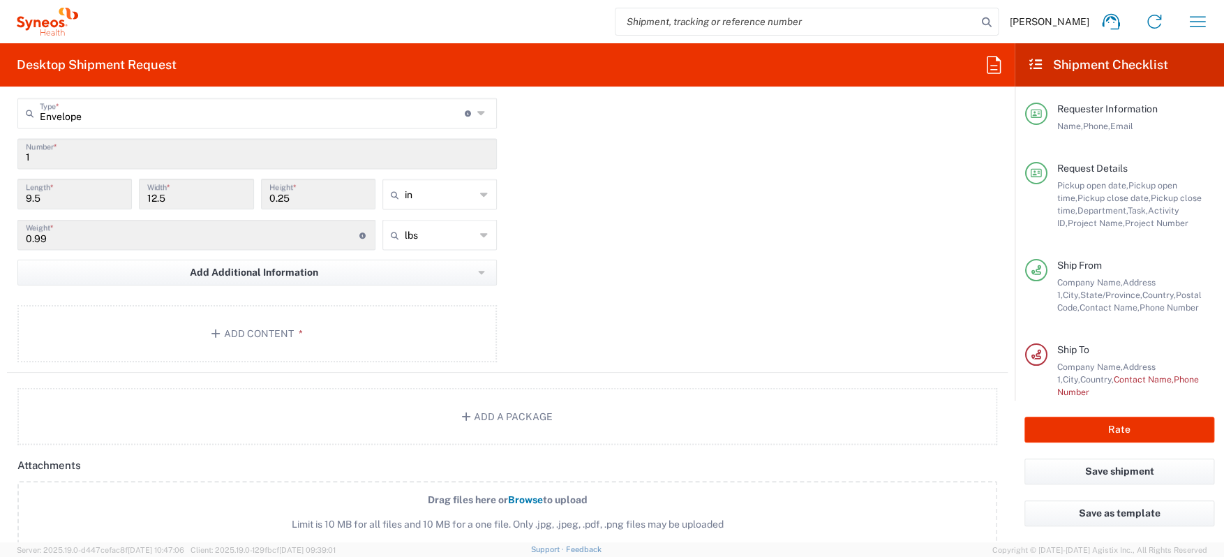
scroll to position [1465, 0]
click at [365, 313] on button "Add Content *" at bounding box center [256, 330] width 479 height 57
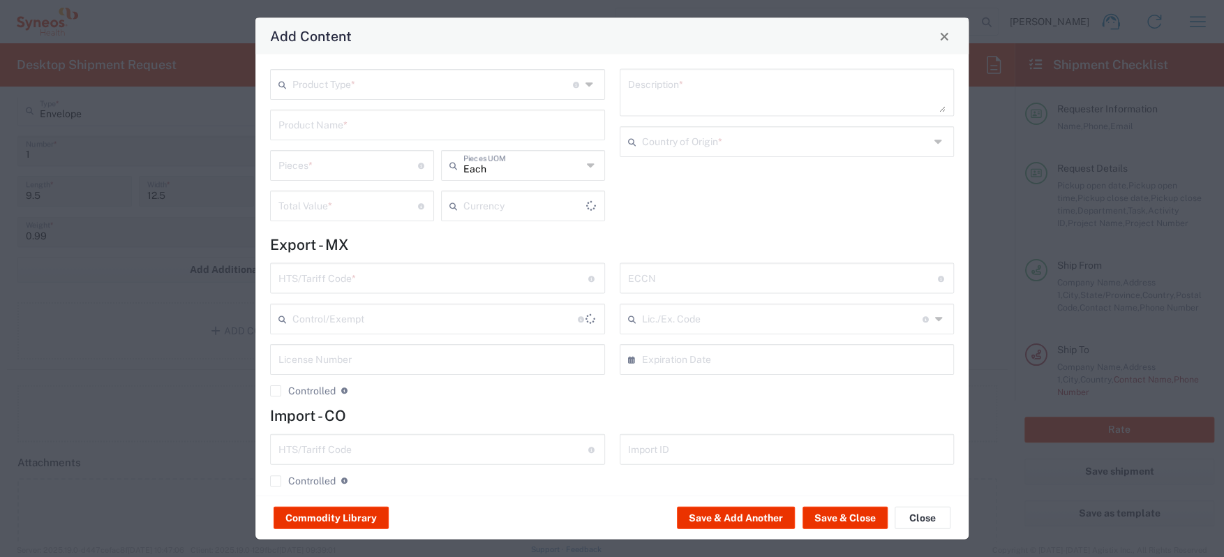
type input "US Dollar"
click at [520, 80] on input "text" at bounding box center [432, 83] width 280 height 24
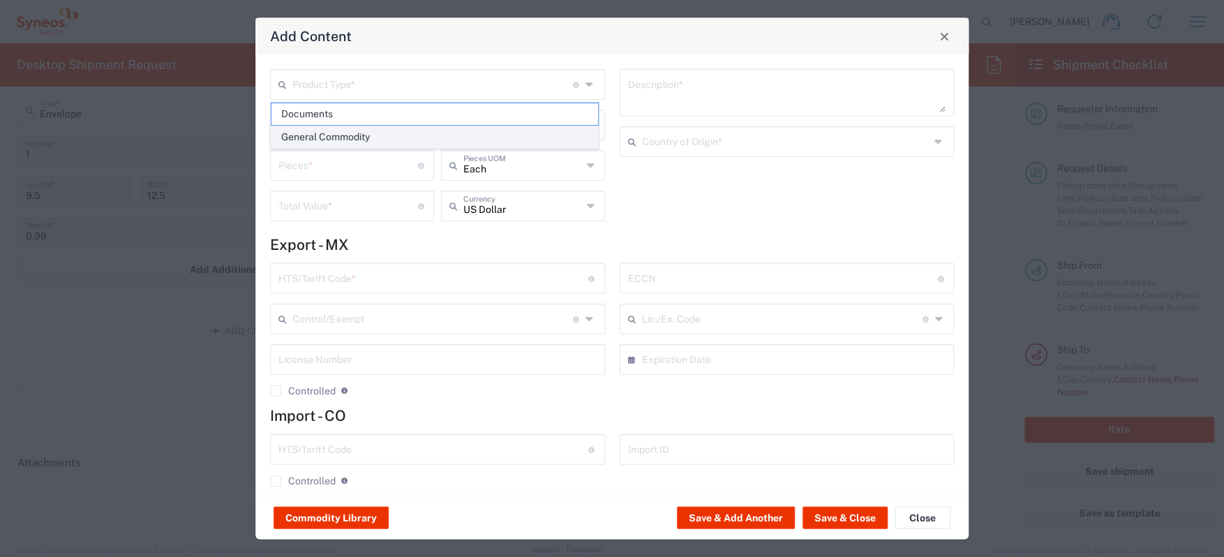
click at [410, 137] on span "General Commodity" at bounding box center [434, 137] width 327 height 22
type input "General Commodity"
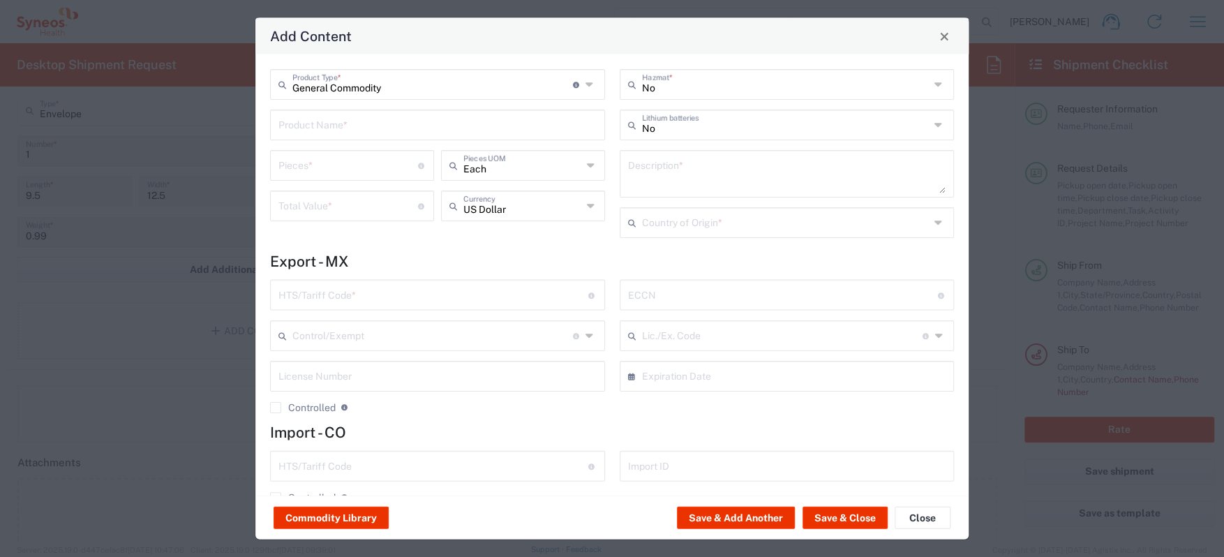
click at [402, 132] on input "text" at bounding box center [437, 124] width 318 height 24
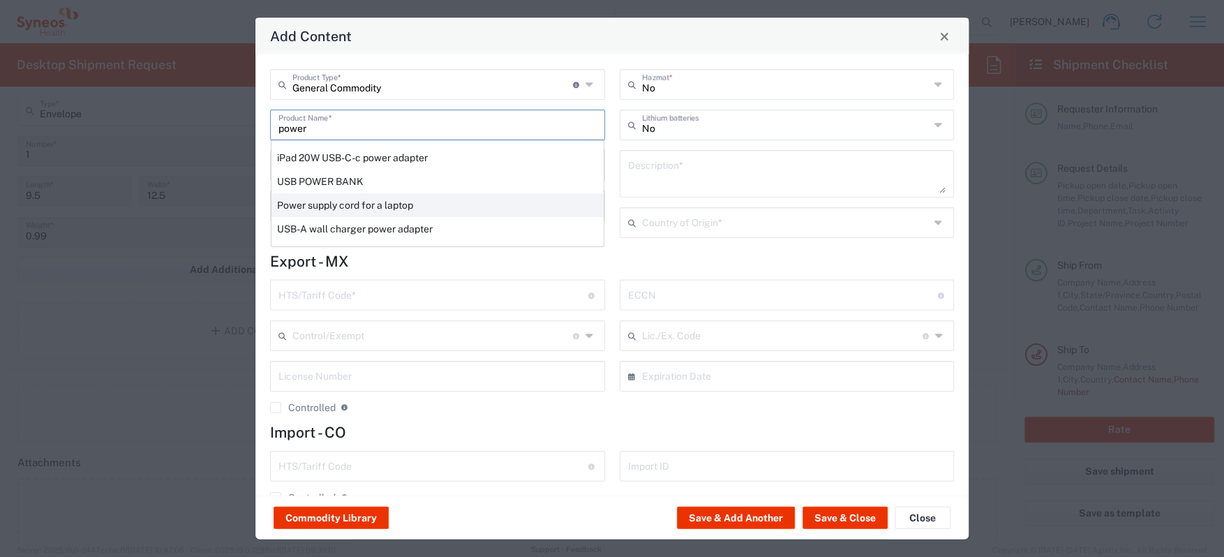
click at [398, 203] on div "Power supply cord for a laptop" at bounding box center [437, 205] width 332 height 24
type input "Power supply cord for a laptop"
type textarea "Power supply cord for a laptop"
type input "8504504000"
type input "BIS"
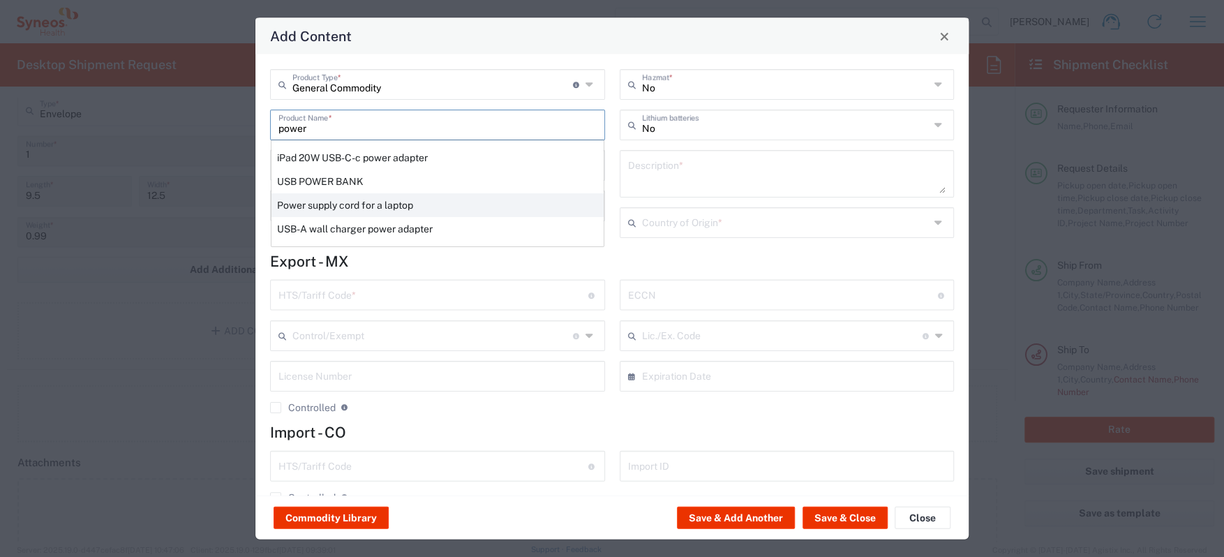
type input "EAR99"
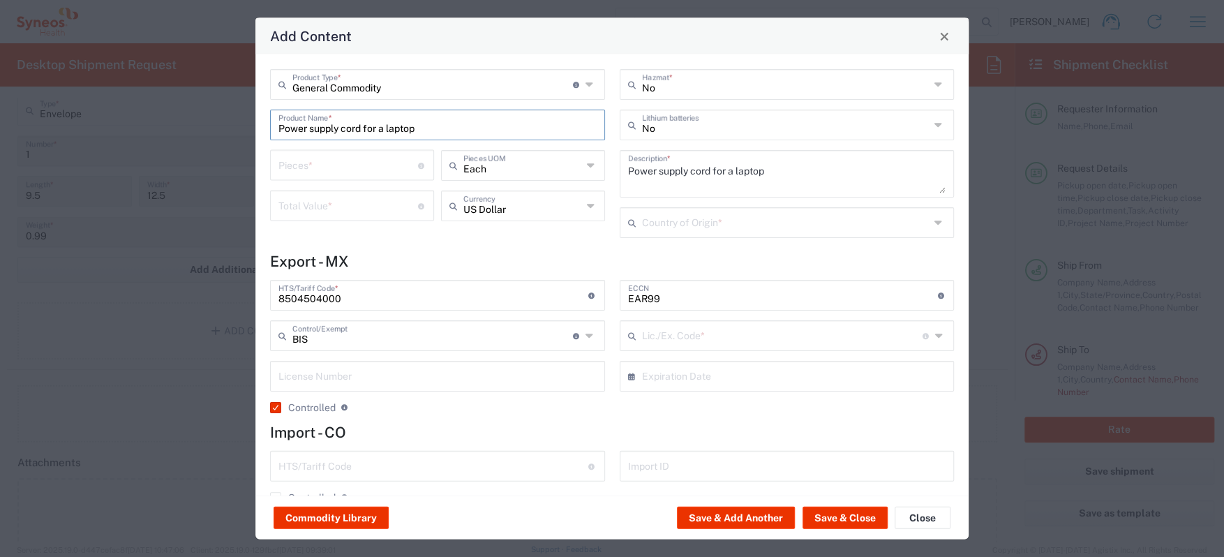
type input "NLR - No License Required"
click at [327, 172] on input "number" at bounding box center [348, 164] width 140 height 24
type input "1"
click at [326, 206] on input "number" at bounding box center [348, 205] width 140 height 24
click at [571, 210] on input "text" at bounding box center [522, 205] width 119 height 24
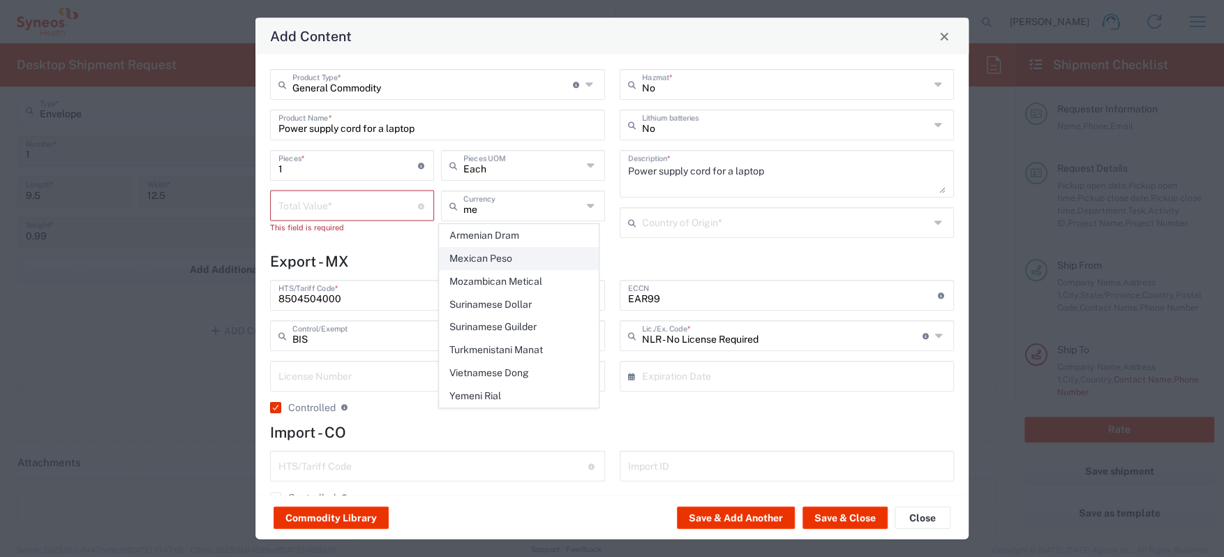
click at [554, 249] on span "Mexican Peso" at bounding box center [519, 259] width 158 height 22
type input "Mexican Peso"
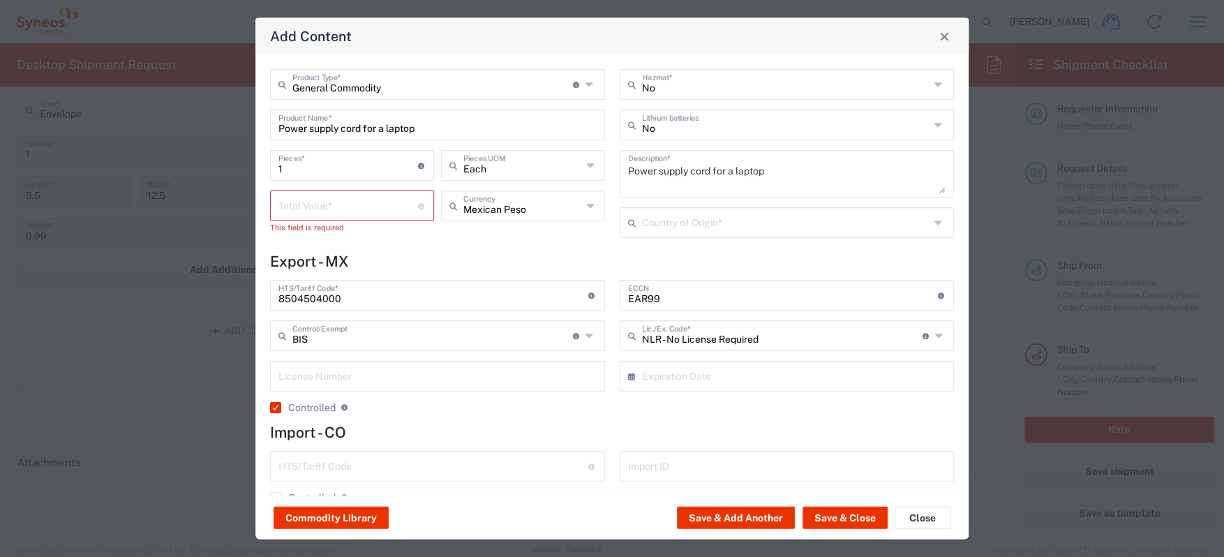
click at [368, 207] on input "number" at bounding box center [348, 205] width 140 height 24
type input "623"
click at [419, 244] on div "General Commodity Product Type * Document: Paper document generated internally …" at bounding box center [438, 158] width 350 height 179
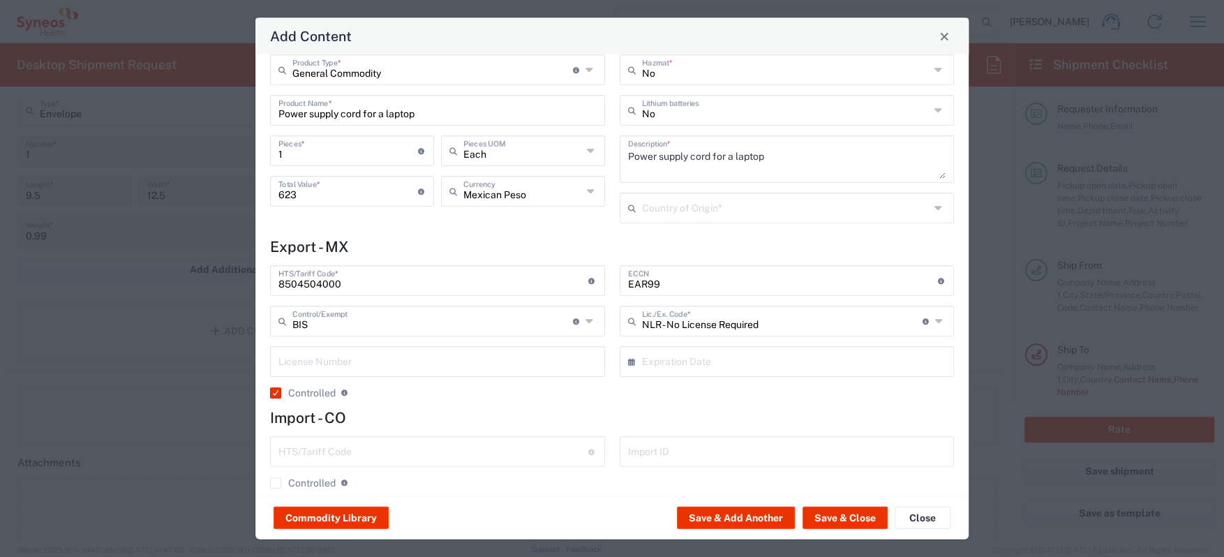
scroll to position [0, 0]
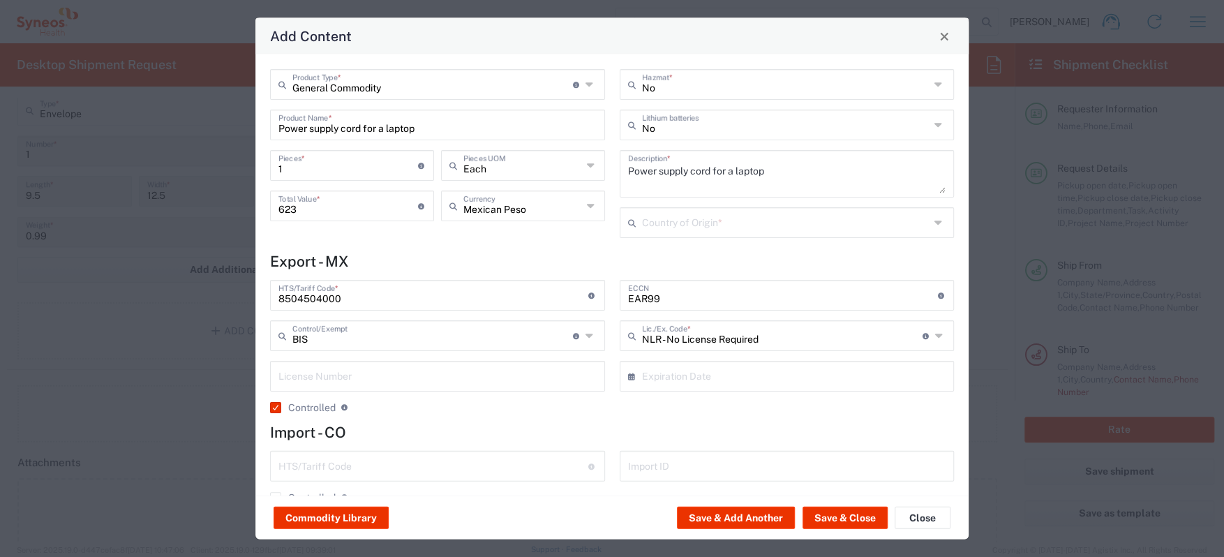
click at [877, 222] on input "text" at bounding box center [786, 221] width 288 height 24
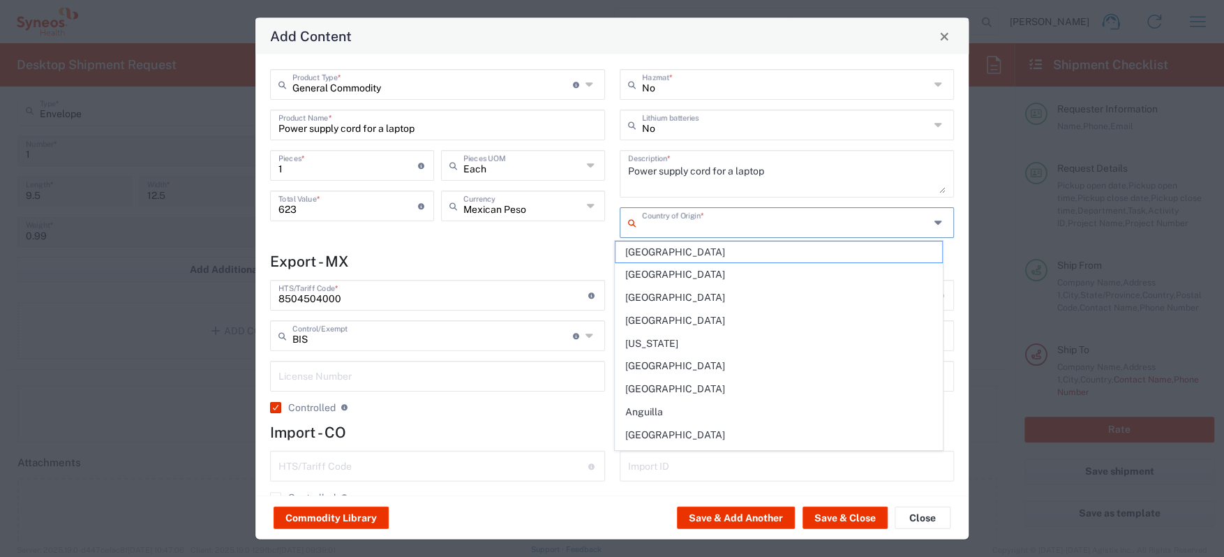
click at [991, 214] on div "Add Content General Commodity Product Type * Document: Paper document generated…" at bounding box center [612, 278] width 1224 height 557
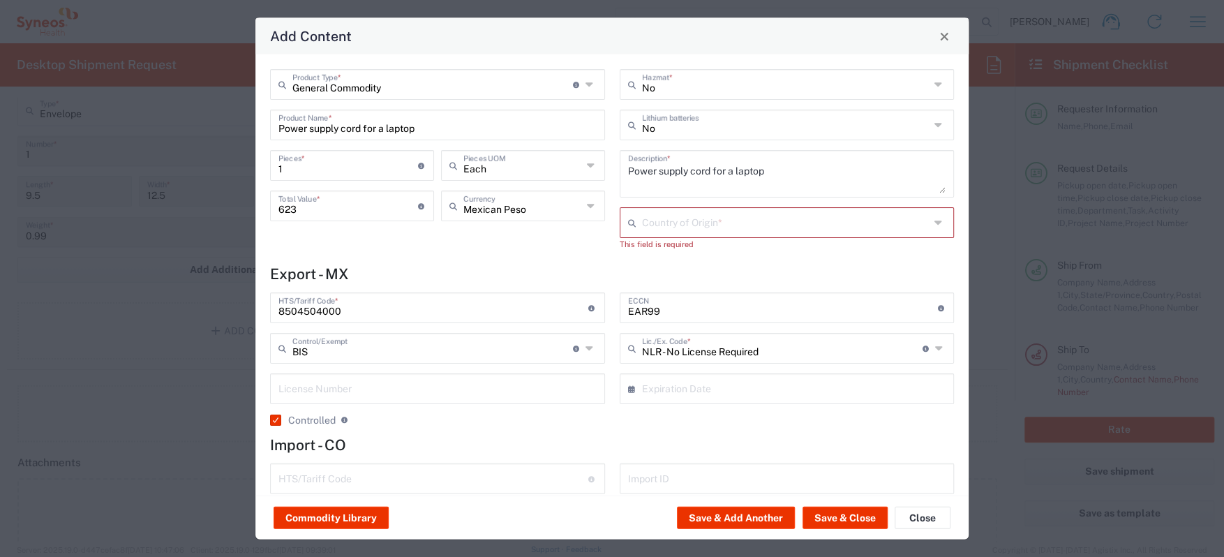
click at [919, 216] on div "Country of Origin *" at bounding box center [787, 222] width 335 height 31
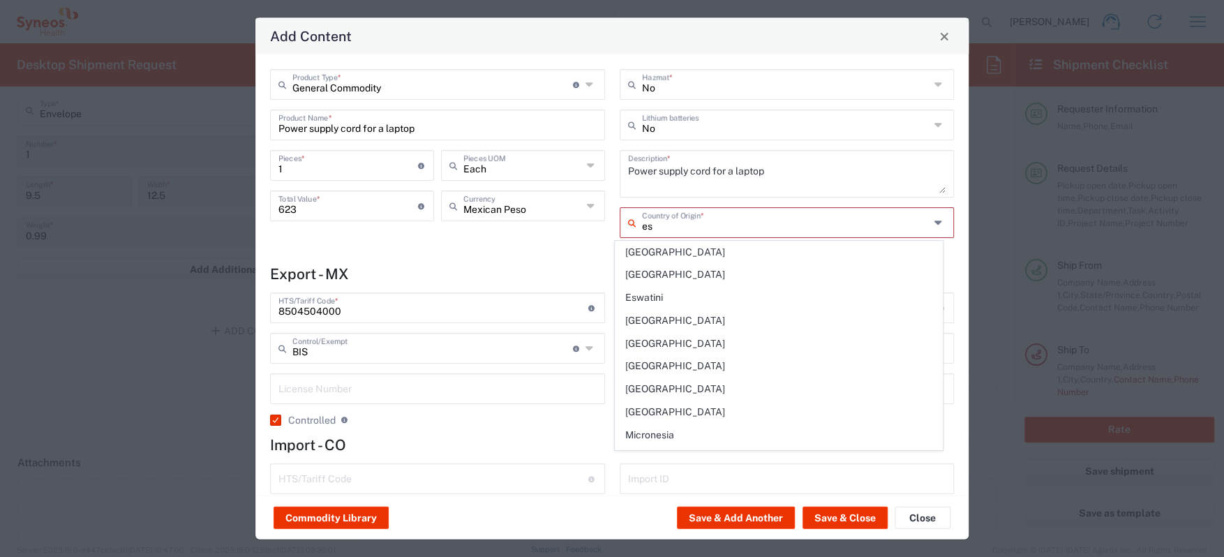
type input "e"
type input "u"
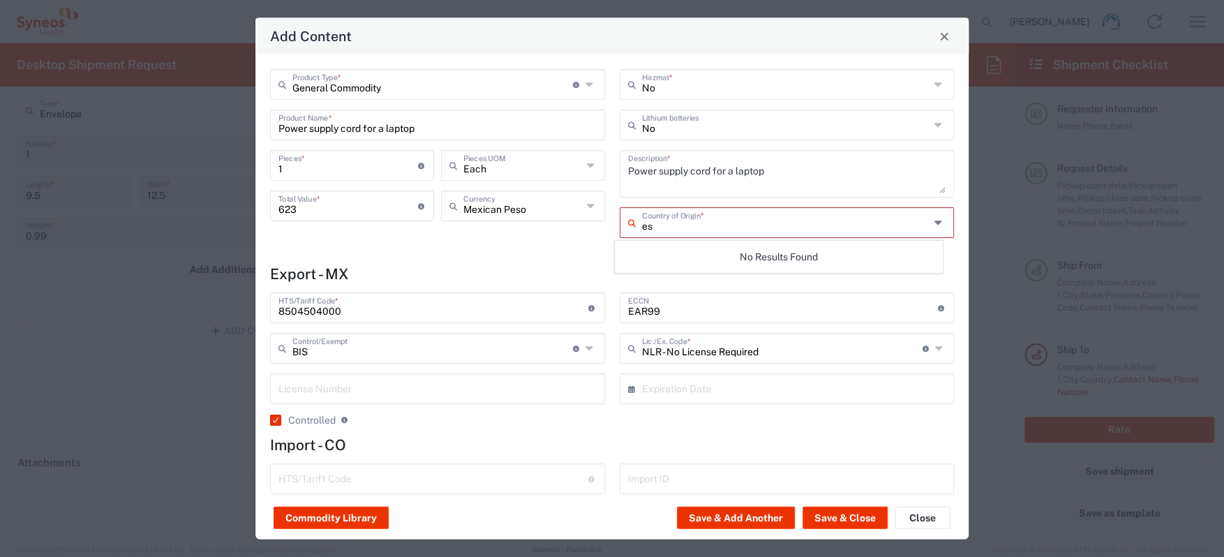
type input "e"
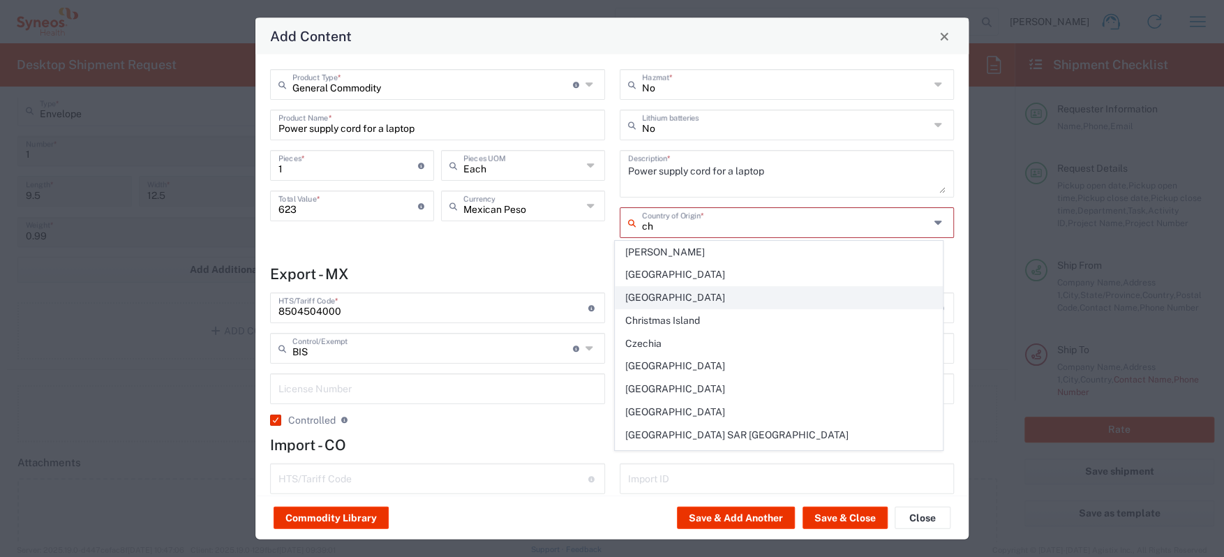
click at [737, 294] on span "[GEOGRAPHIC_DATA]" at bounding box center [778, 298] width 327 height 22
type input "[GEOGRAPHIC_DATA]"
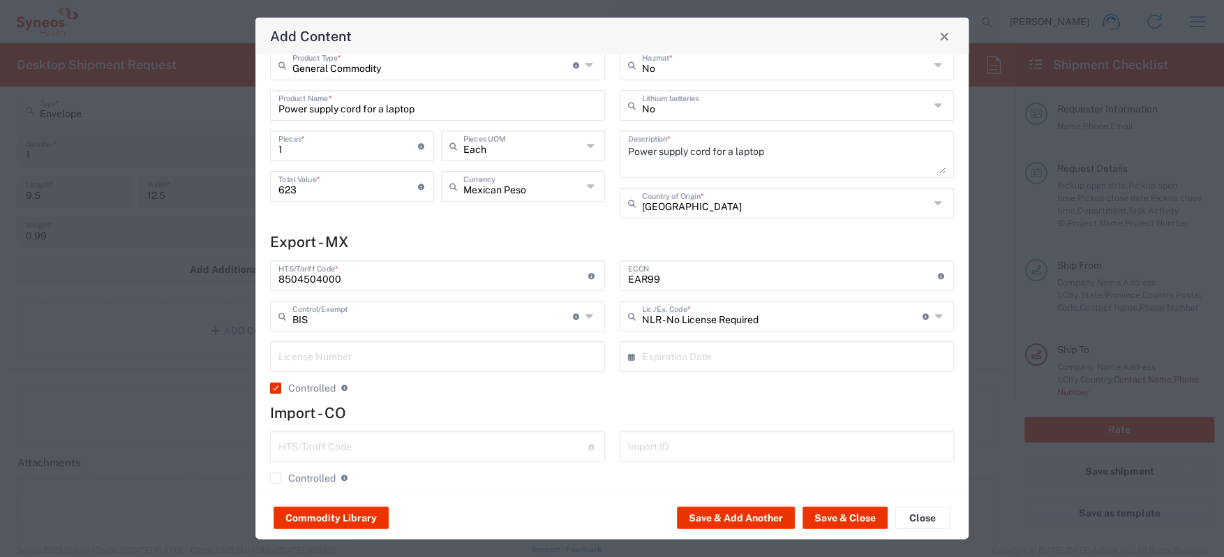
scroll to position [31, 0]
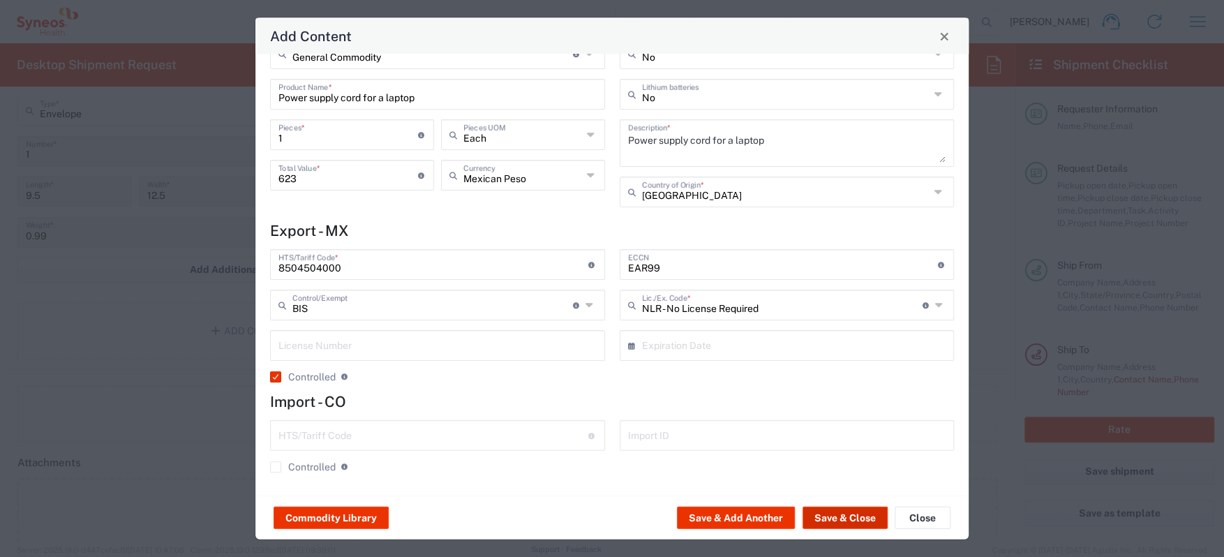
click at [859, 525] on button "Save & Close" at bounding box center [844, 518] width 85 height 22
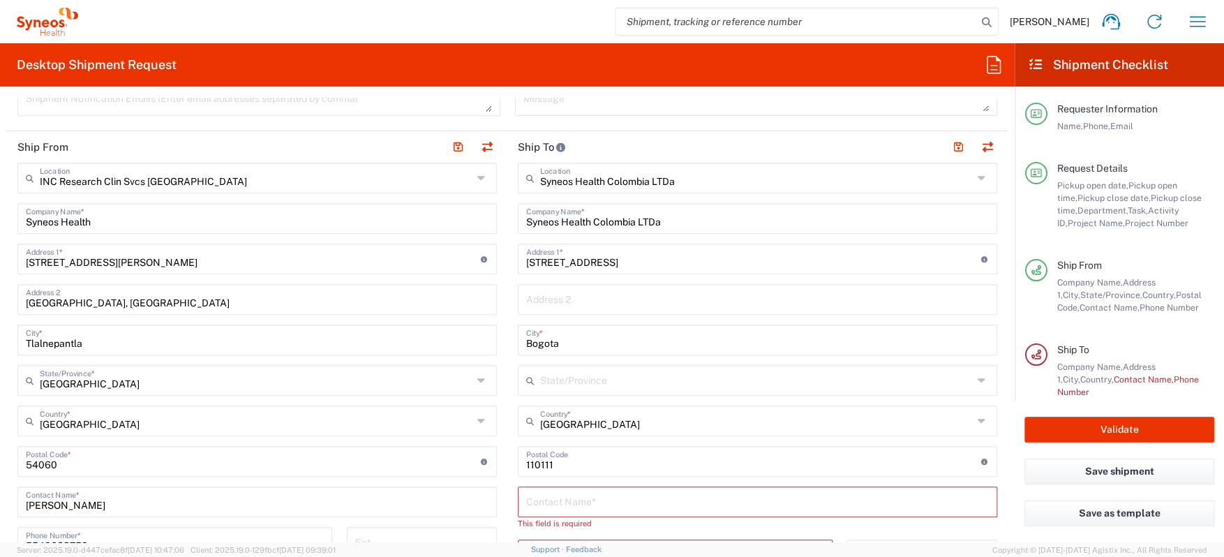
scroll to position [628, 0]
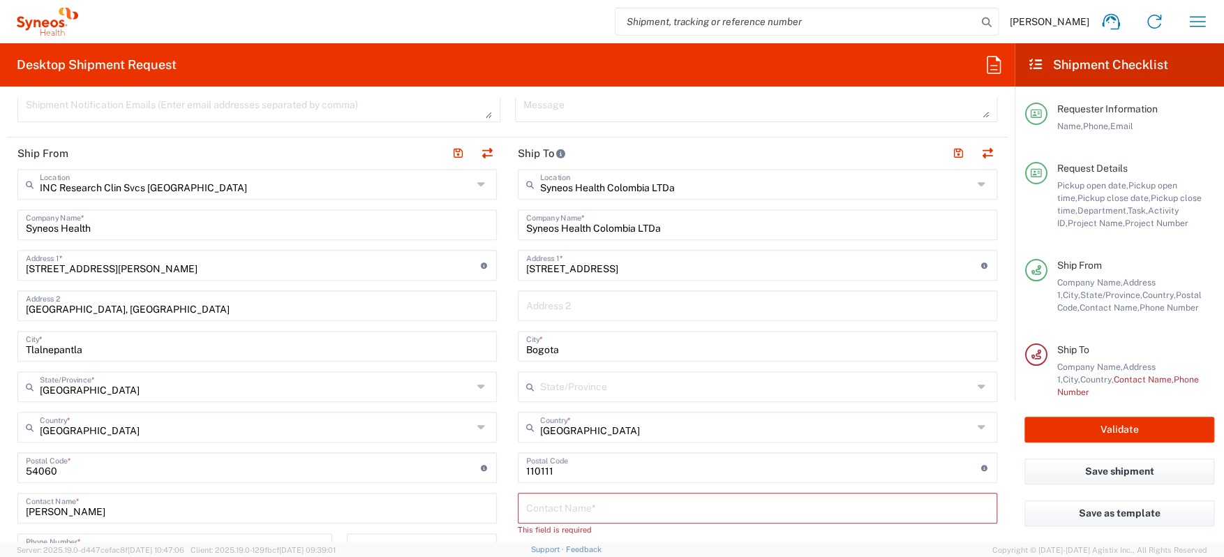
click at [686, 269] on input "Avenida Carrera 9 no.113-52" at bounding box center [753, 264] width 455 height 24
type input "Avenida Carrera 9 no.113-52,"
paste input "Ofc 1102 Edificio Torres Unidas II"
type input "Avenida Carrera 9 no.113-52, Ofc 1102 Edificio Torres Unidas II"
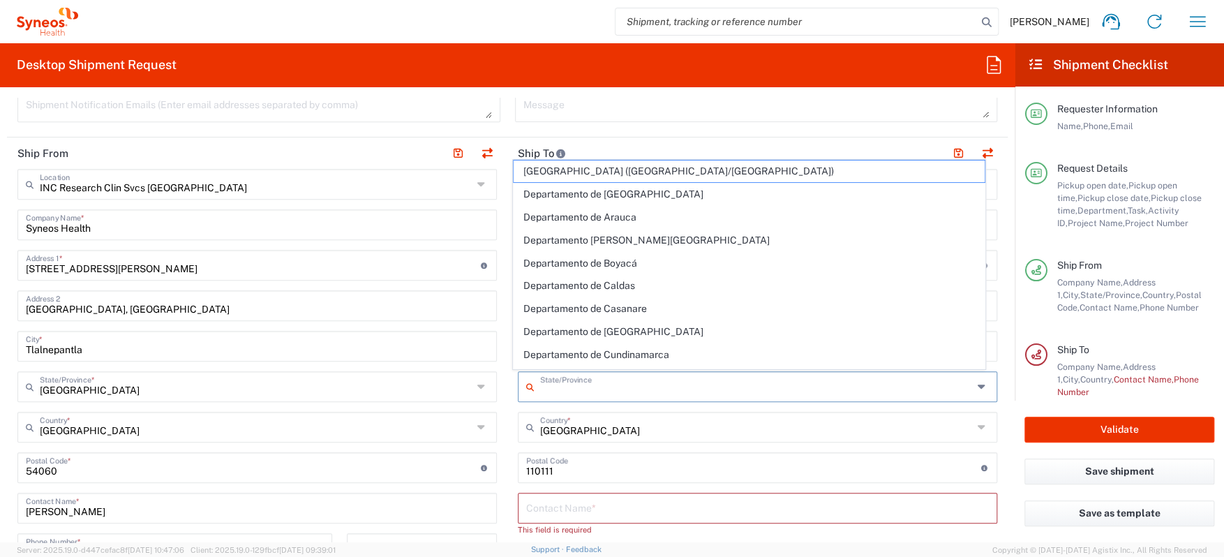
click at [583, 393] on input "text" at bounding box center [756, 385] width 433 height 24
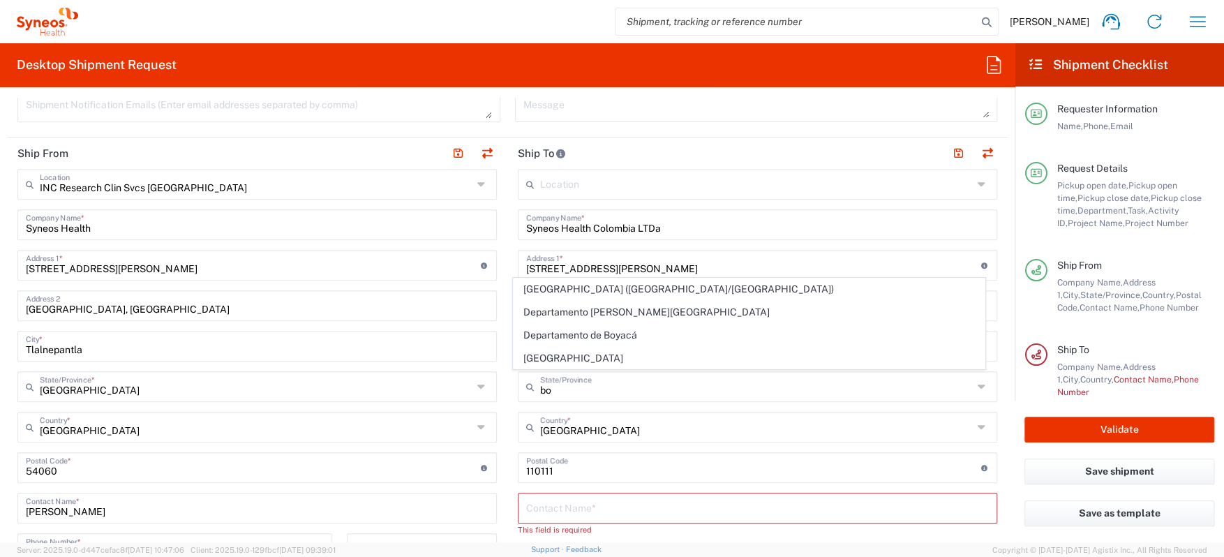
click at [591, 366] on span "[GEOGRAPHIC_DATA]" at bounding box center [749, 358] width 471 height 22
type input "[GEOGRAPHIC_DATA]"
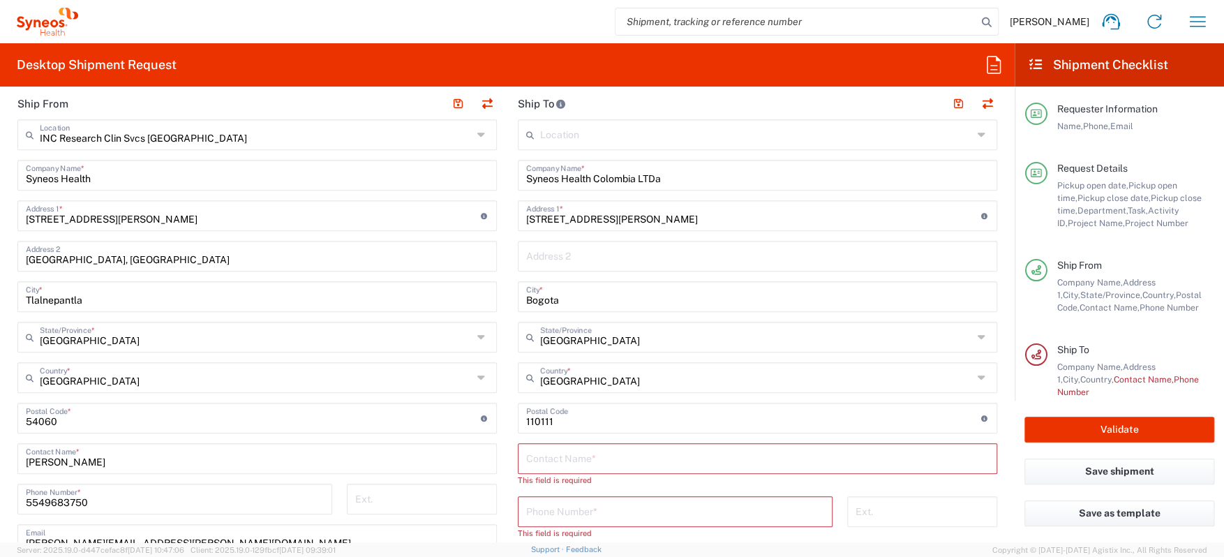
scroll to position [698, 0]
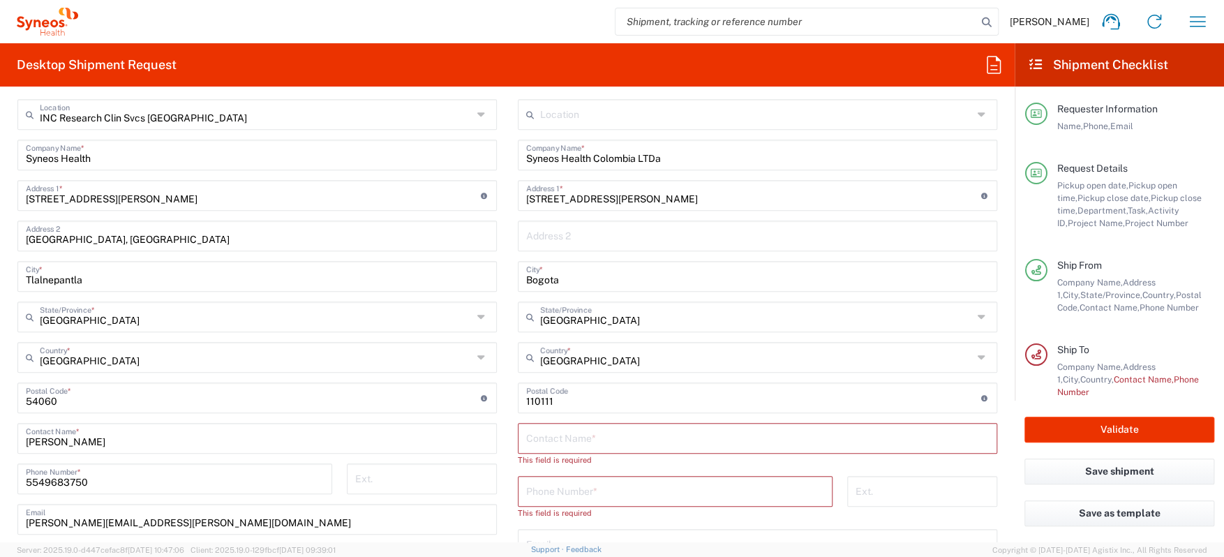
click at [650, 433] on input "text" at bounding box center [757, 437] width 463 height 24
type input "Karol Cardenal"
click at [560, 477] on input "tel" at bounding box center [675, 477] width 298 height 24
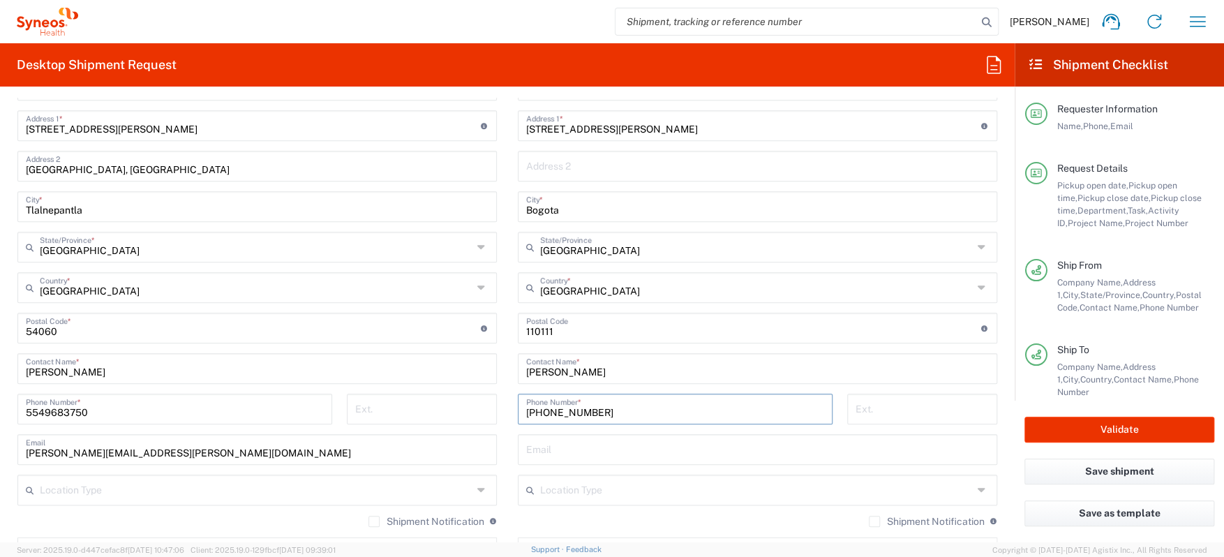
scroll to position [837, 0]
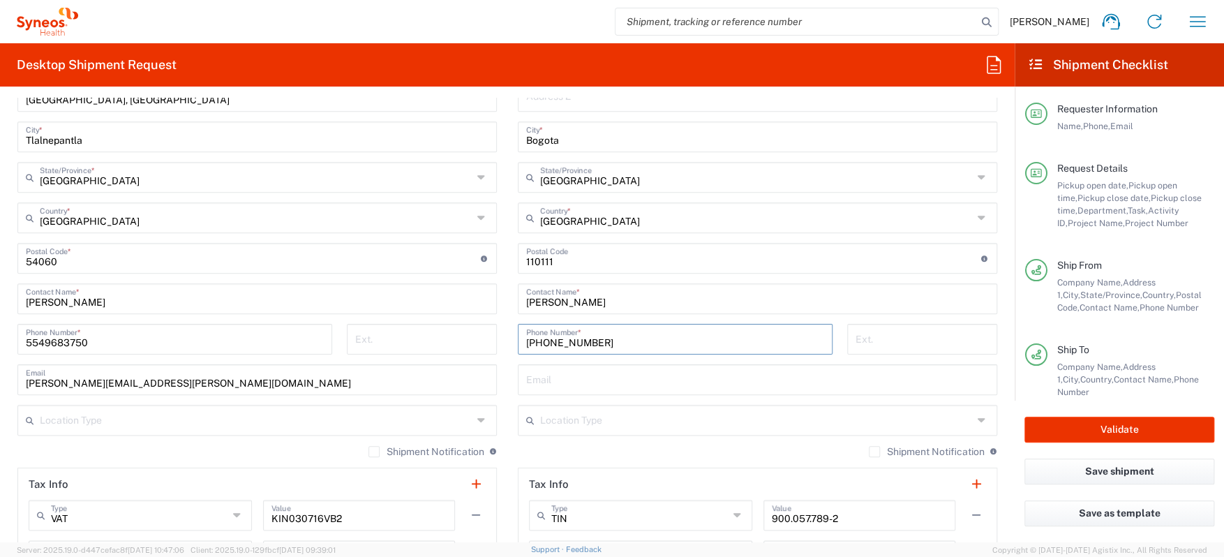
type input "+57 3163321369"
click at [542, 456] on div "Shipment Notification If checked, a shipment notification email will be sent to…" at bounding box center [757, 456] width 479 height 22
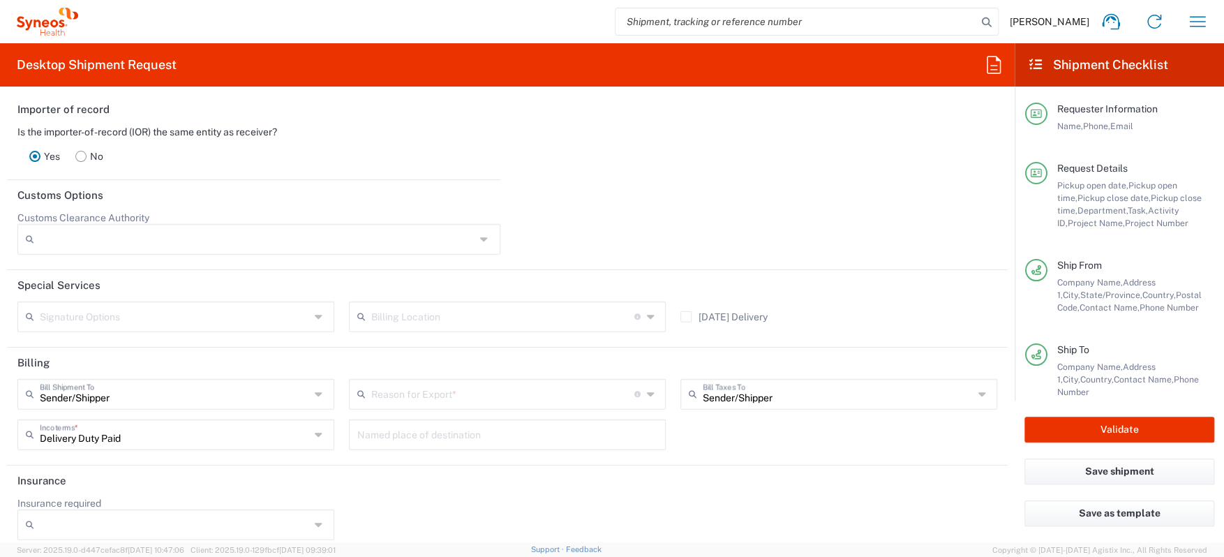
scroll to position [2000, 0]
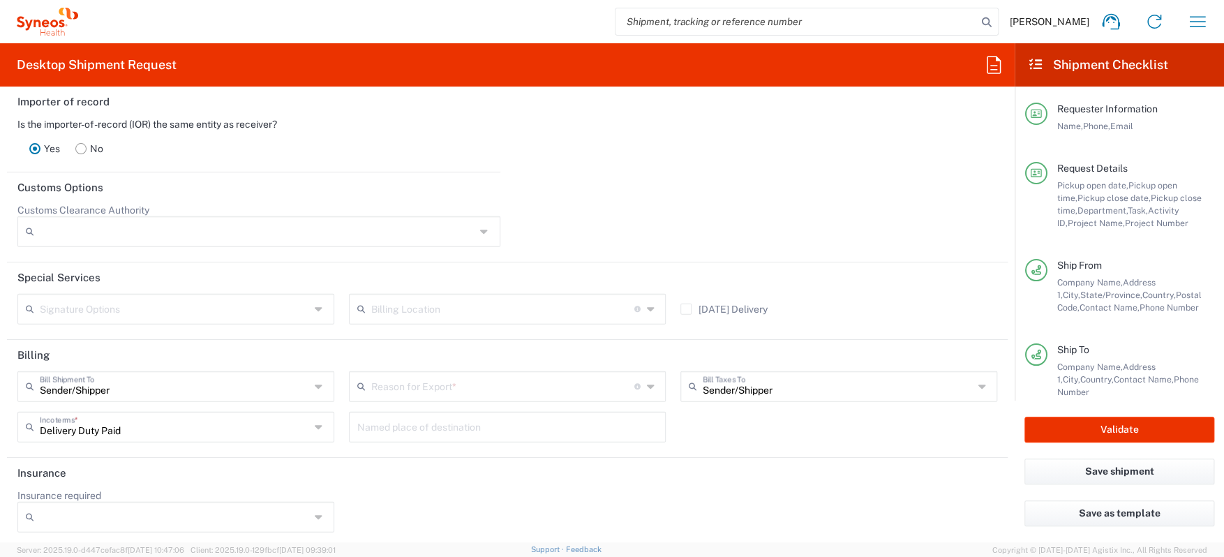
click at [500, 379] on input "text" at bounding box center [502, 385] width 262 height 24
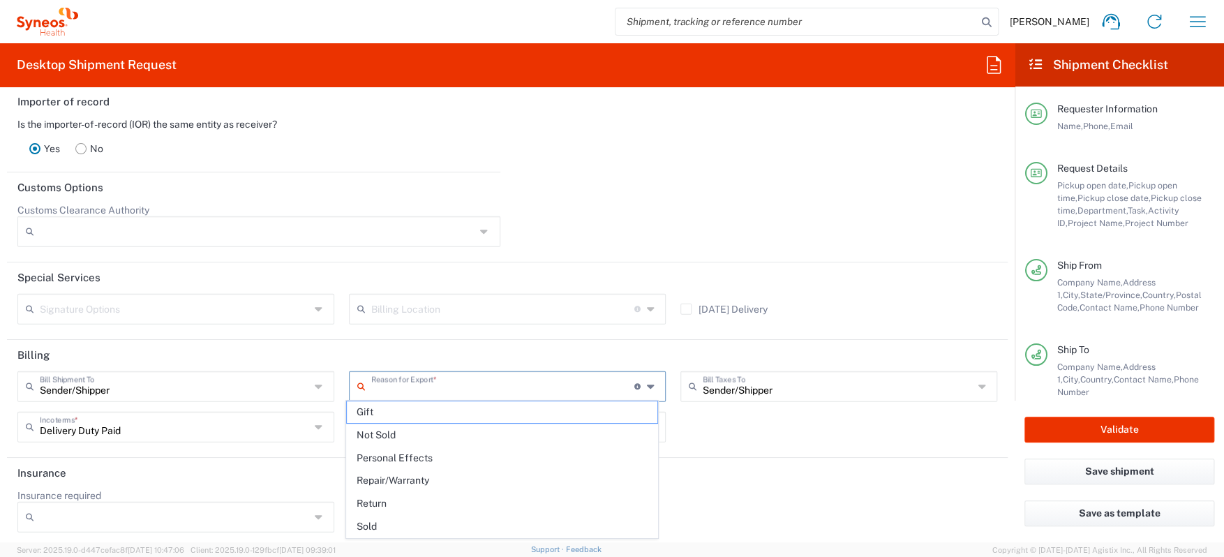
click at [834, 478] on header "Insurance" at bounding box center [507, 473] width 1001 height 31
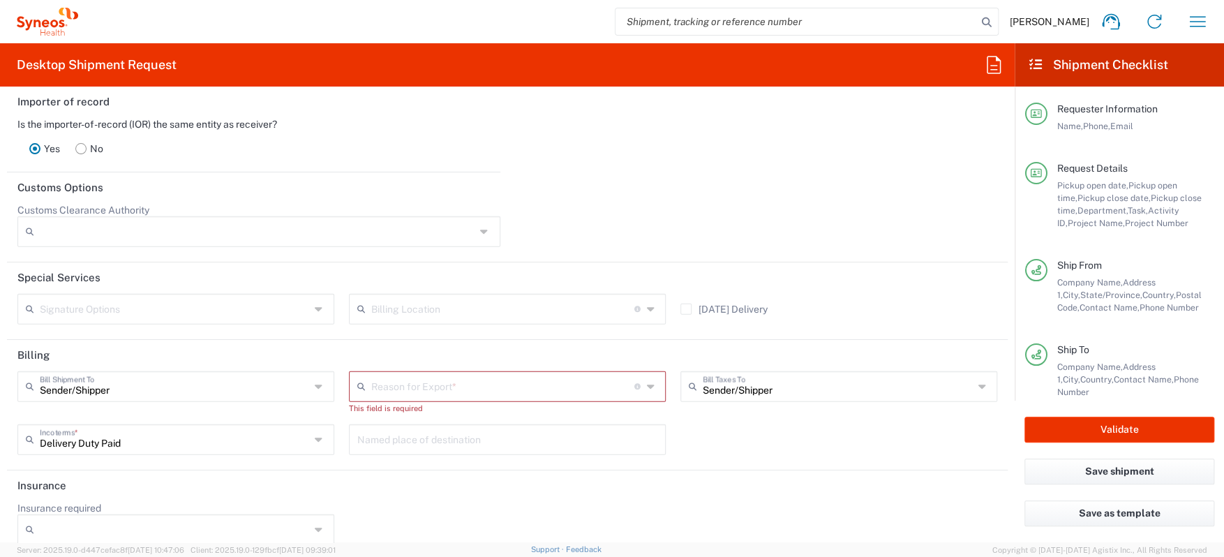
click at [408, 309] on input "text" at bounding box center [502, 308] width 262 height 24
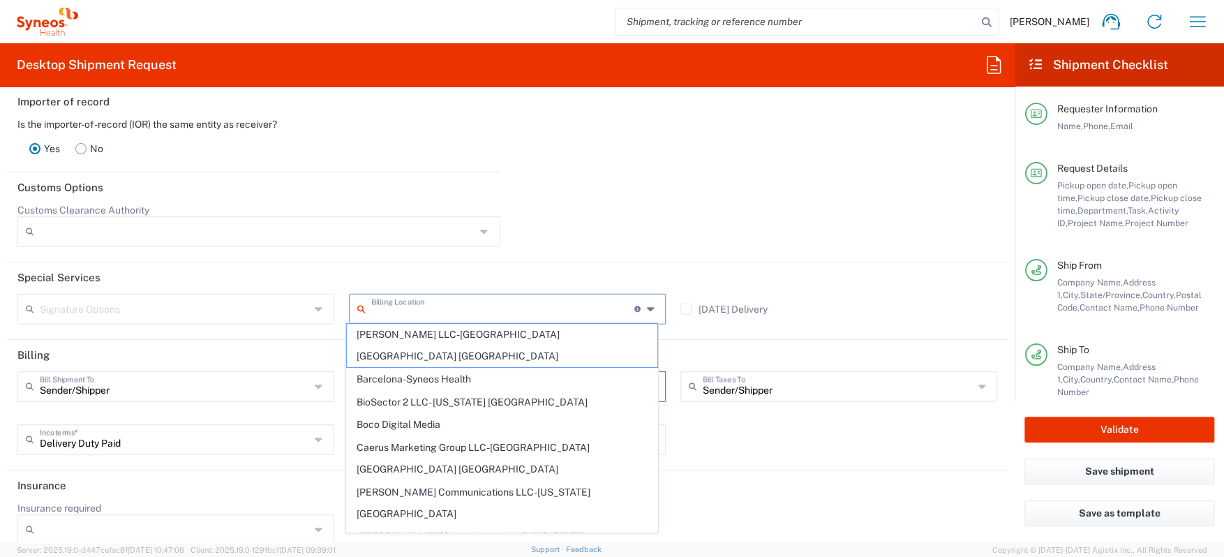
click at [815, 478] on header "Insurance" at bounding box center [507, 485] width 1001 height 31
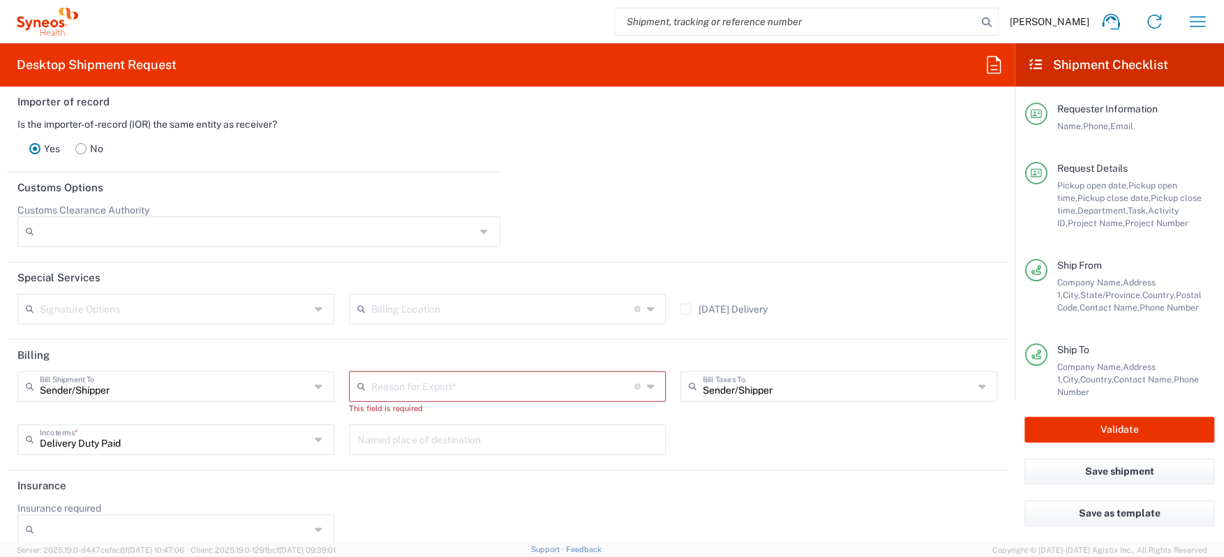
scroll to position [2012, 0]
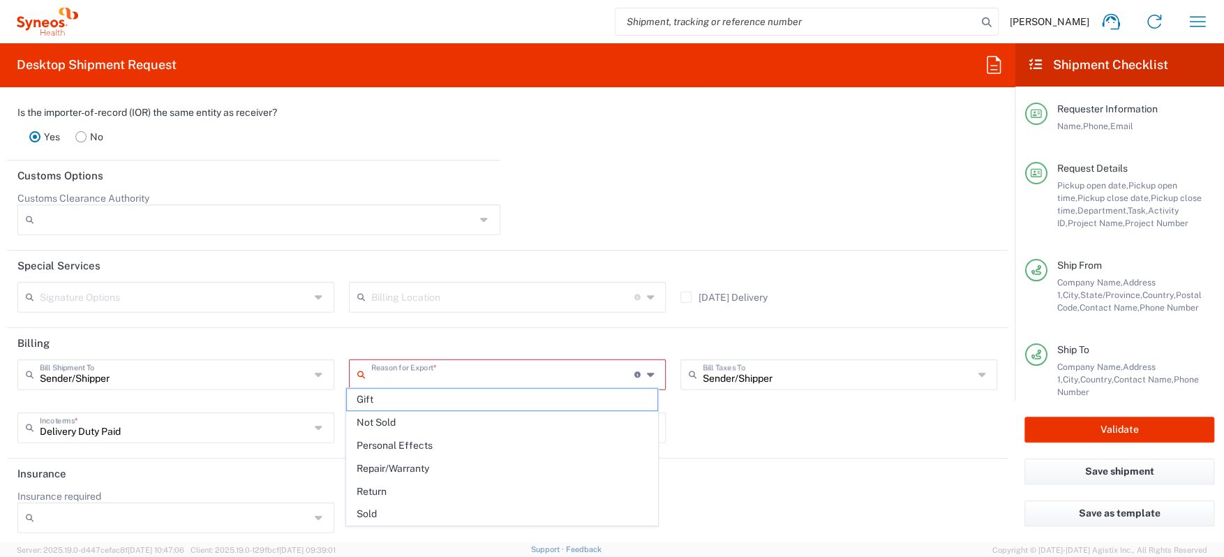
click at [606, 363] on input "text" at bounding box center [502, 373] width 262 height 24
click at [419, 450] on span "Personal Effects" at bounding box center [502, 446] width 310 height 22
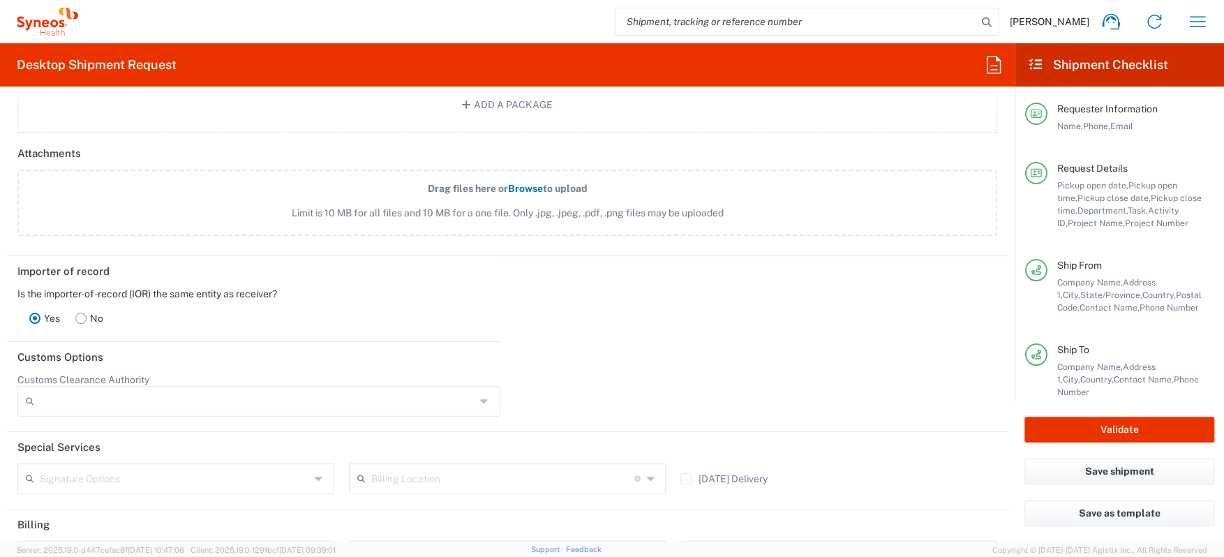
scroll to position [2000, 0]
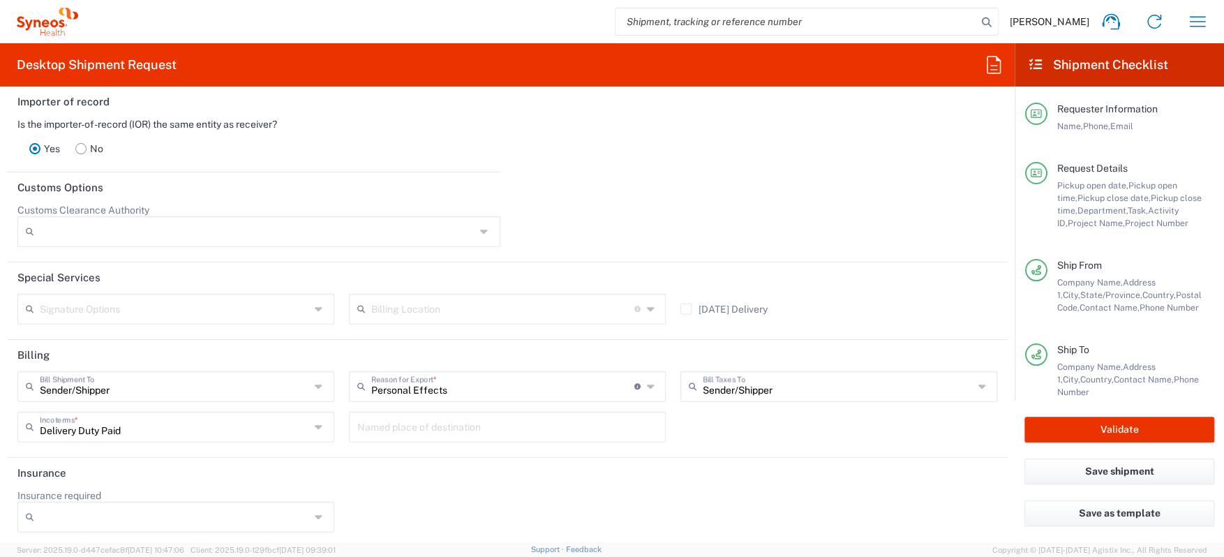
click at [647, 381] on icon at bounding box center [652, 386] width 10 height 22
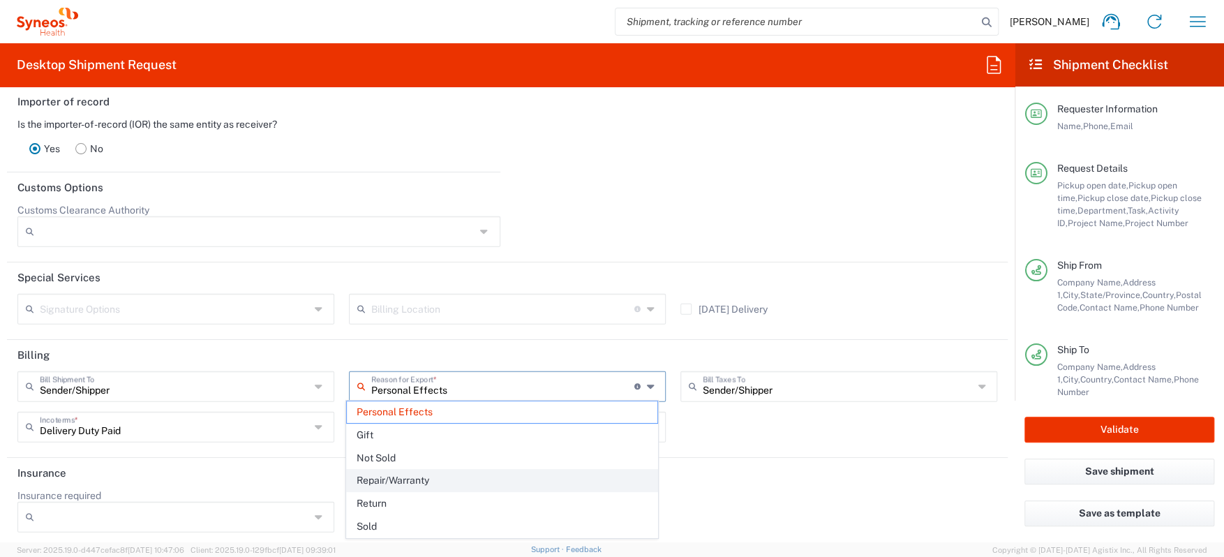
click at [385, 484] on span "Repair/Warranty" at bounding box center [502, 481] width 310 height 22
type input "Repair/Warranty"
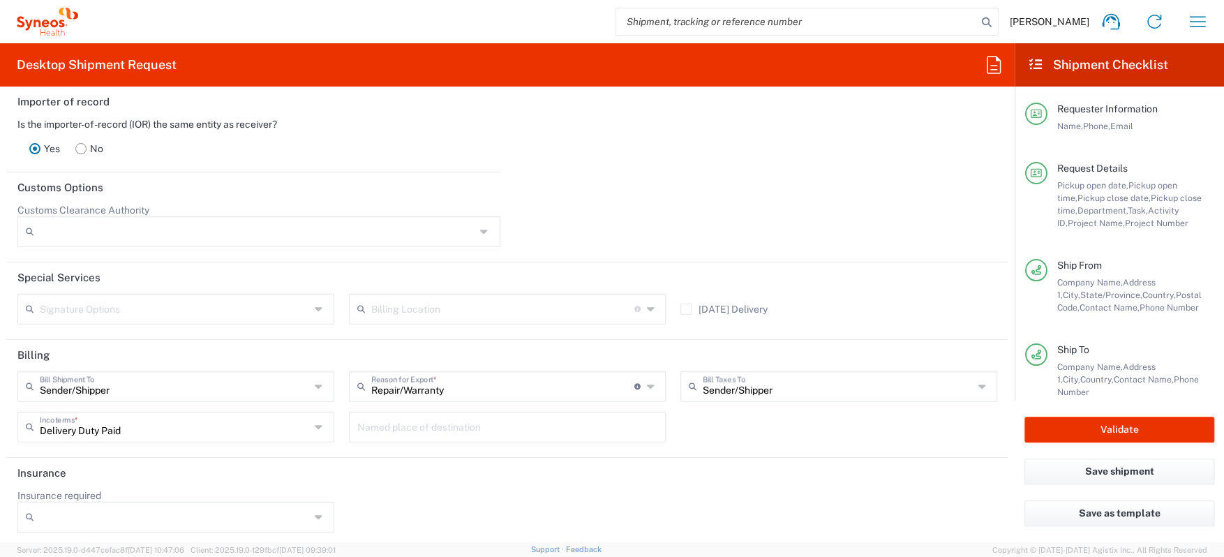
click at [482, 309] on input "text" at bounding box center [502, 308] width 262 height 24
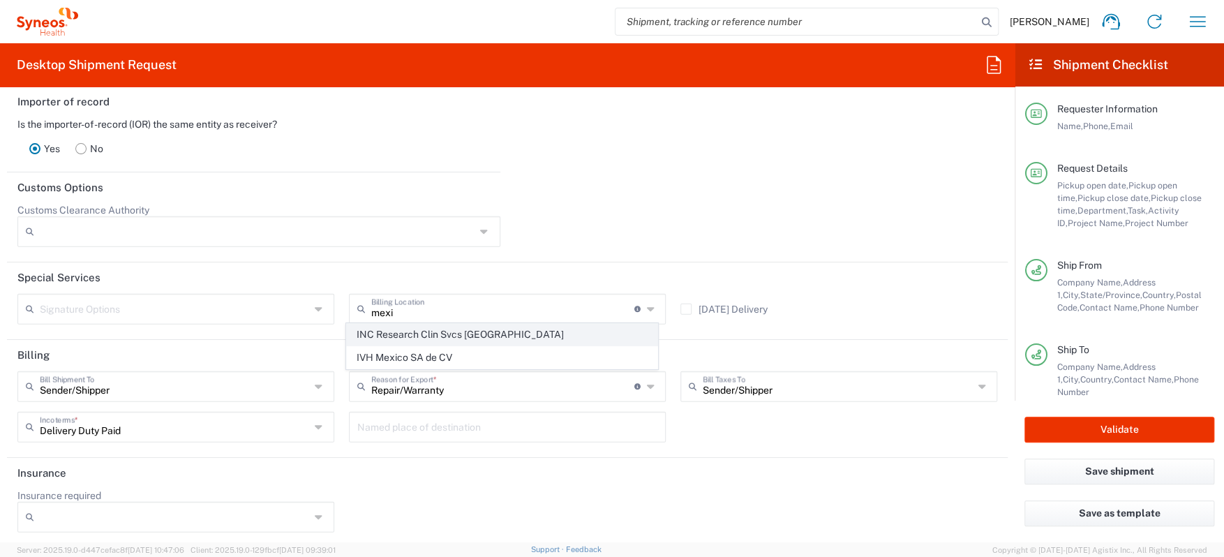
click at [495, 339] on span "INC Research Clin Svcs [GEOGRAPHIC_DATA]" at bounding box center [502, 335] width 310 height 22
type input "INC Research Clin Svcs [GEOGRAPHIC_DATA]"
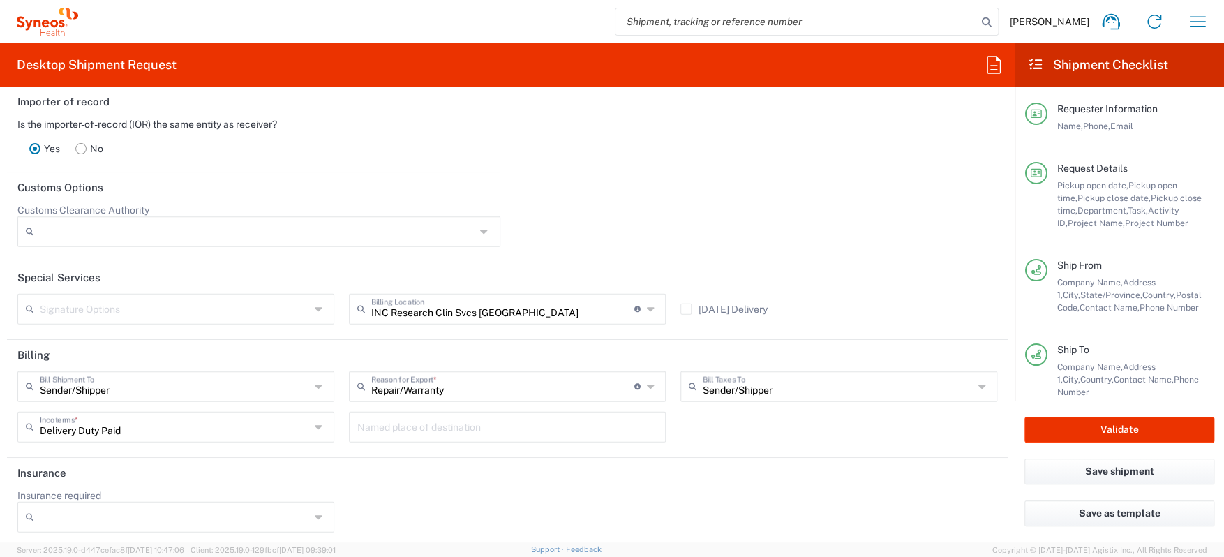
click at [497, 475] on header "Insurance" at bounding box center [507, 473] width 1001 height 31
drag, startPoint x: 1150, startPoint y: 424, endPoint x: 968, endPoint y: 551, distance: 221.0
click at [1150, 424] on button "Validate" at bounding box center [1119, 430] width 190 height 26
type input "4510 DEPARTMENTAL EXPENSE"
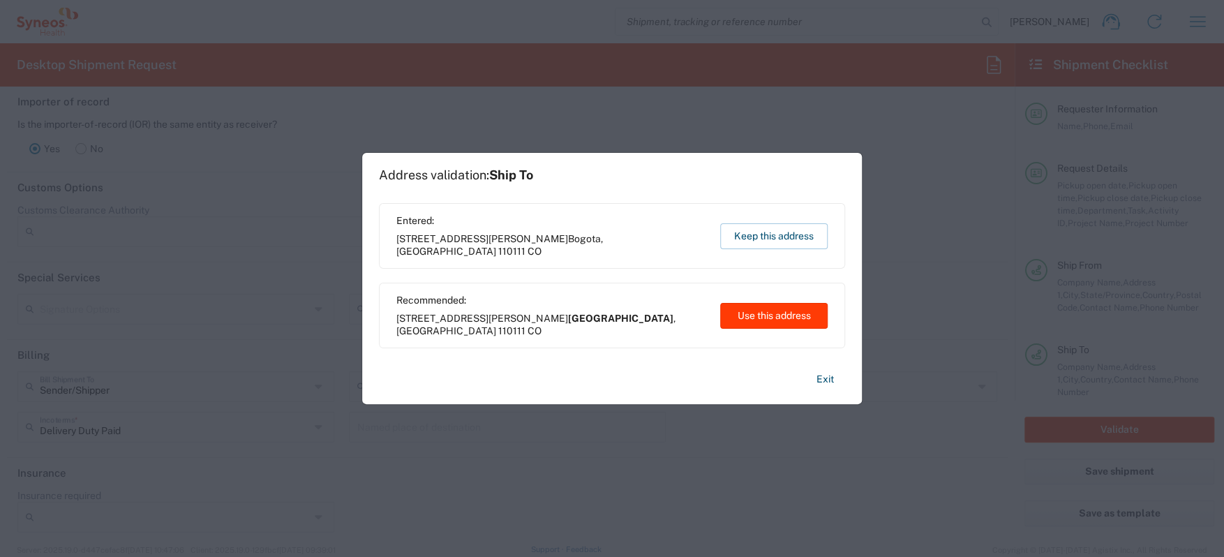
click at [817, 310] on button "Use this address" at bounding box center [773, 316] width 107 height 26
type input "Bogotá"
type input "[GEOGRAPHIC_DATA]"
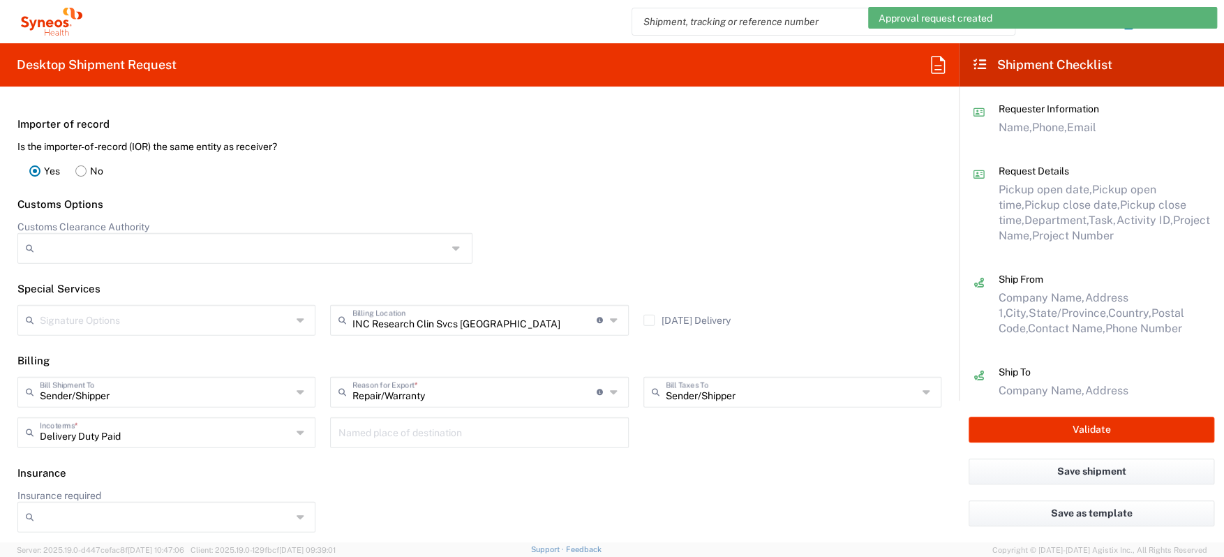
scroll to position [1940, 0]
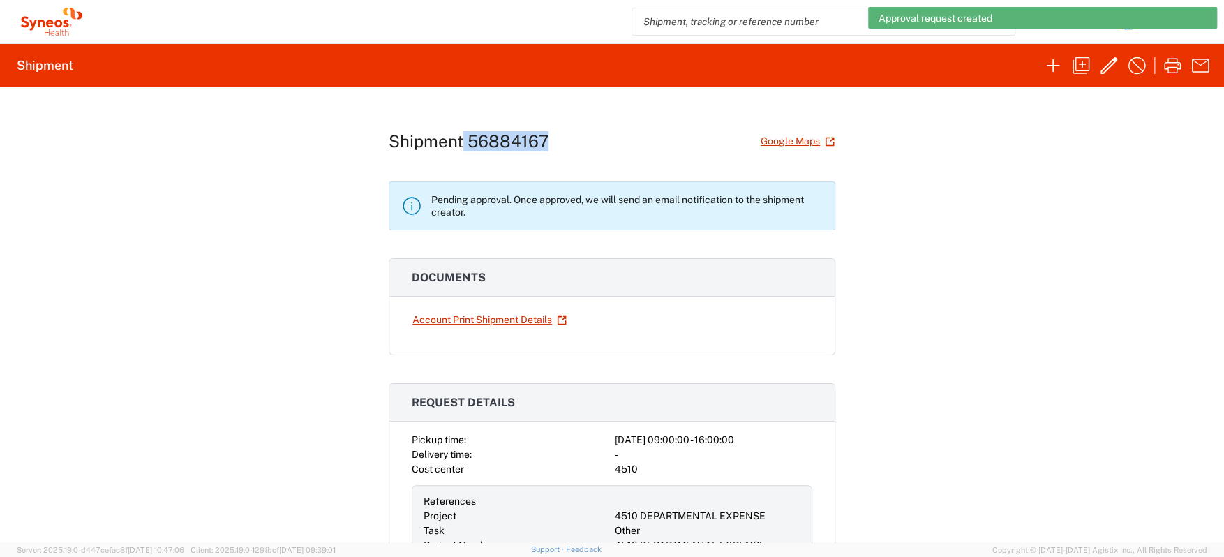
drag, startPoint x: 549, startPoint y: 140, endPoint x: 461, endPoint y: 145, distance: 88.0
click at [461, 145] on div "Shipment 56884167 Google Maps" at bounding box center [612, 141] width 447 height 24
drag, startPoint x: 461, startPoint y: 145, endPoint x: 474, endPoint y: 144, distance: 13.3
copy h1 "56884167"
